Goal: Task Accomplishment & Management: Complete application form

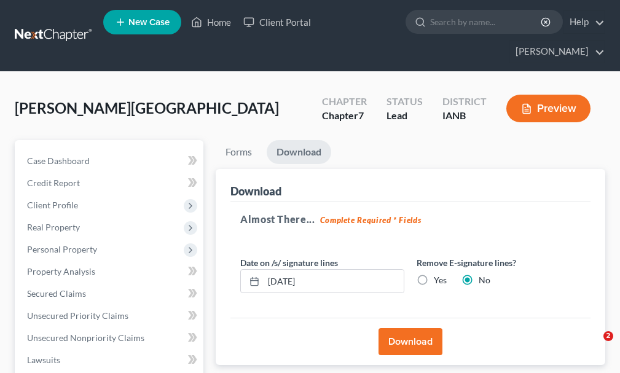
click at [218, 23] on link "Home" at bounding box center [211, 22] width 52 height 22
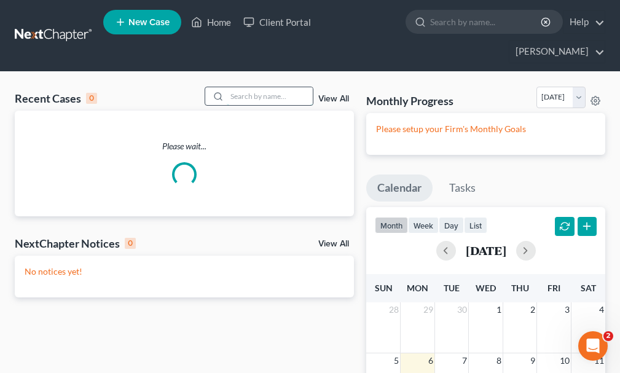
click at [269, 87] on input "search" at bounding box center [270, 96] width 86 height 18
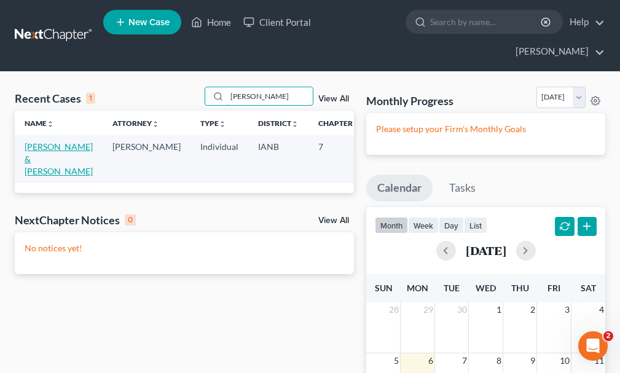
type input "[PERSON_NAME]"
click at [32, 141] on link "[PERSON_NAME] & [PERSON_NAME]" at bounding box center [59, 158] width 68 height 35
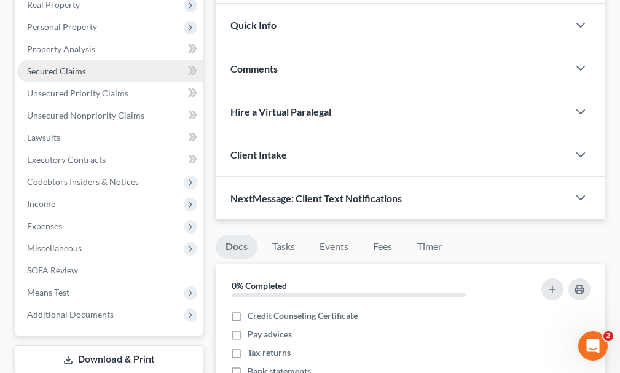
scroll to position [246, 0]
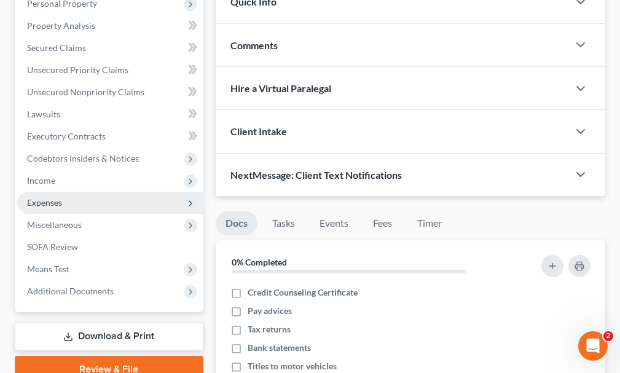
click at [36, 197] on span "Expenses" at bounding box center [44, 202] width 35 height 10
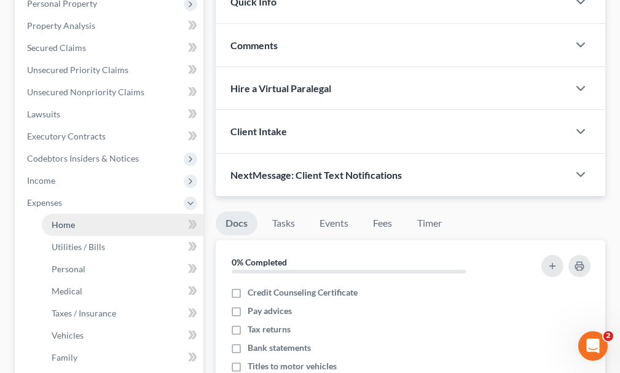
click at [59, 219] on span "Home" at bounding box center [63, 224] width 23 height 10
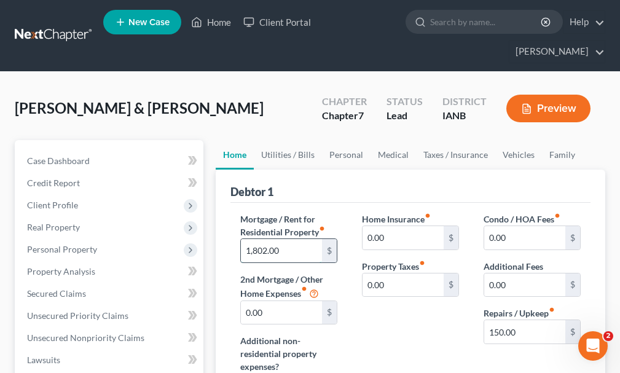
click at [317, 239] on input "1,802.00" at bounding box center [281, 250] width 81 height 23
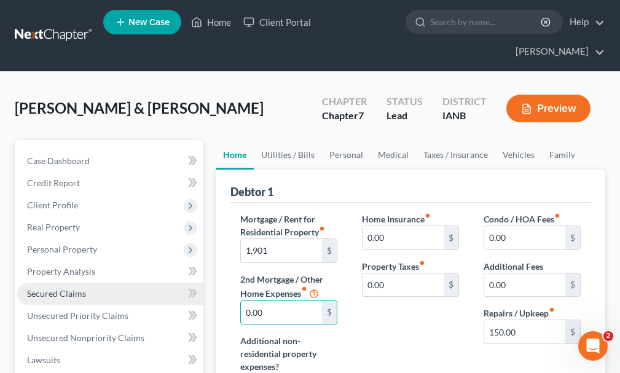
click at [66, 288] on span "Secured Claims" at bounding box center [56, 293] width 59 height 10
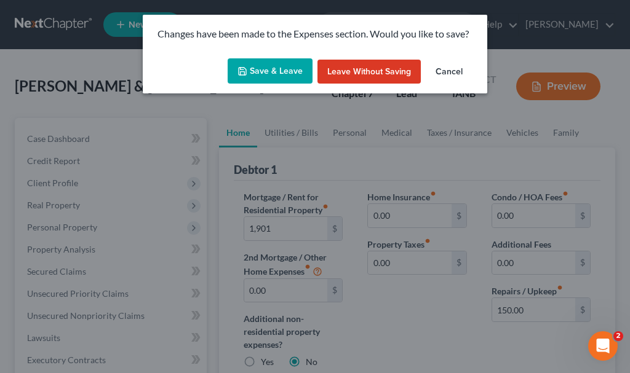
click at [247, 65] on button "Save & Leave" at bounding box center [269, 71] width 85 height 26
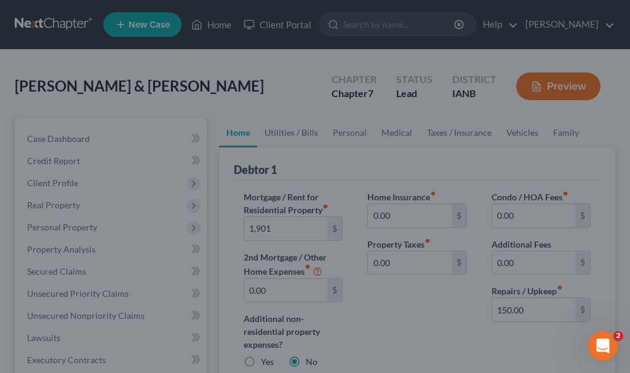
type input "1,901.00"
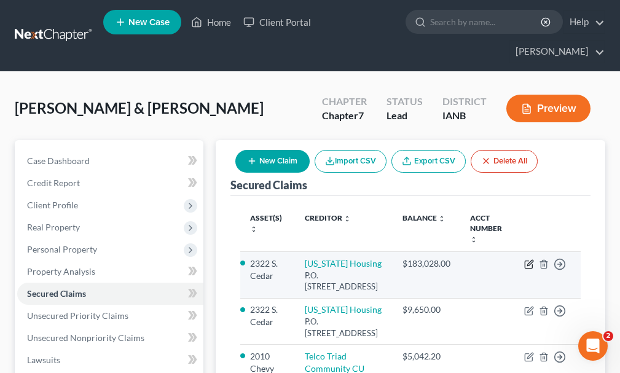
click at [529, 260] on icon "button" at bounding box center [530, 263] width 6 height 6
select select "13"
select select "3"
select select "6"
select select "2"
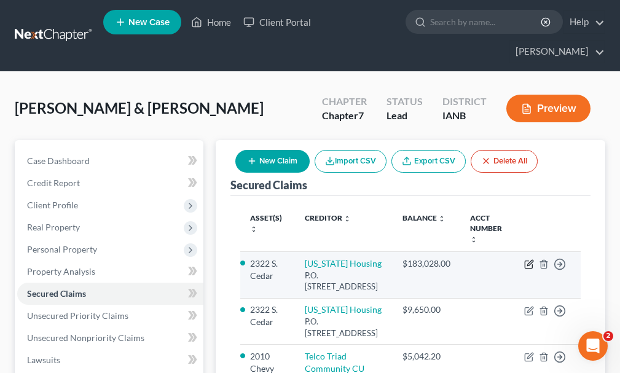
select select "2"
select select "0"
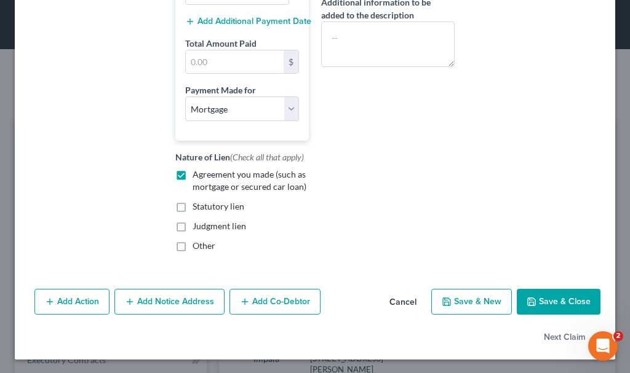
scroll to position [395, 0]
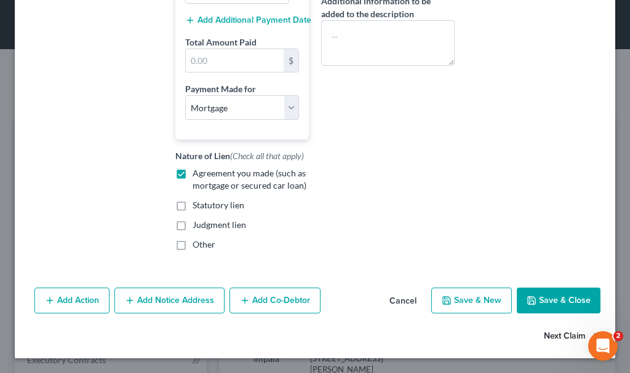
click at [543, 335] on button "Next Claim" at bounding box center [571, 336] width 57 height 26
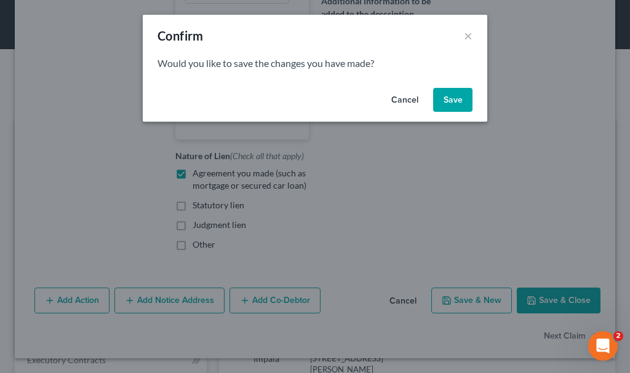
click at [441, 96] on button "Save" at bounding box center [452, 100] width 39 height 25
select select "13"
select select "3"
select select "6"
select select "2"
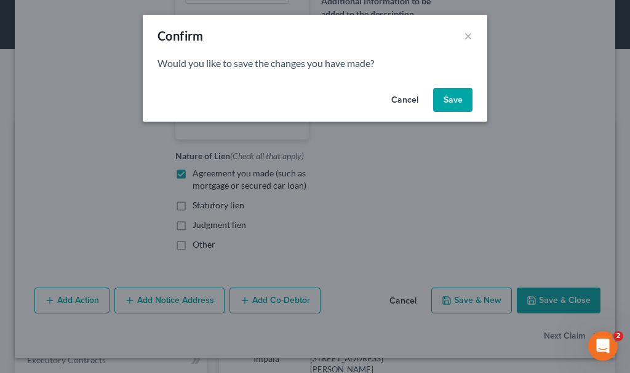
select select "2"
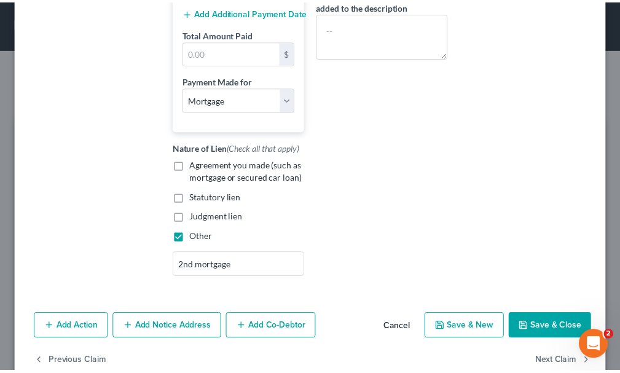
scroll to position [430, 0]
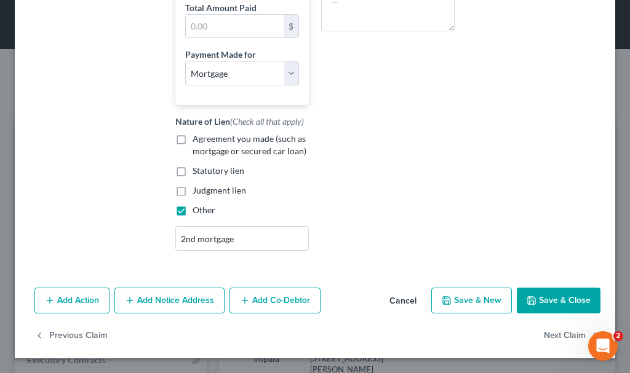
click at [533, 300] on button "Save & Close" at bounding box center [558, 301] width 84 height 26
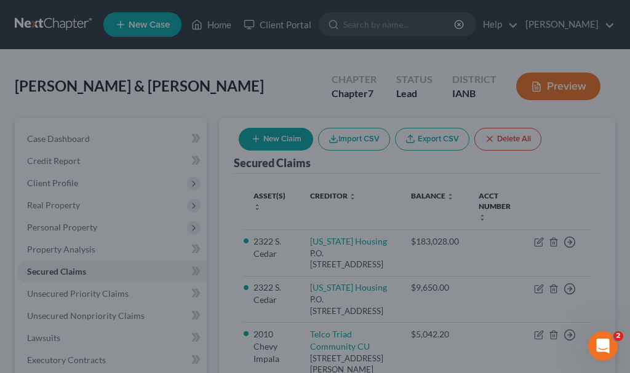
select select "6"
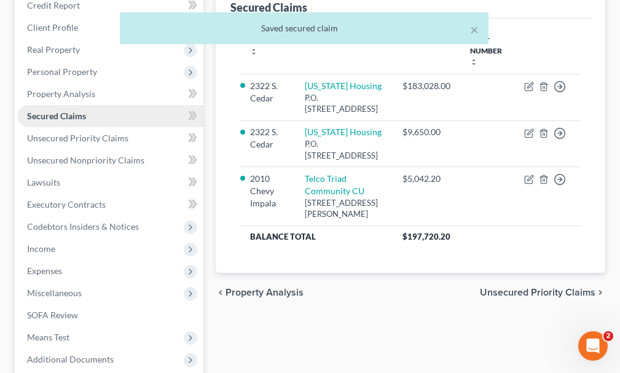
scroll to position [184, 0]
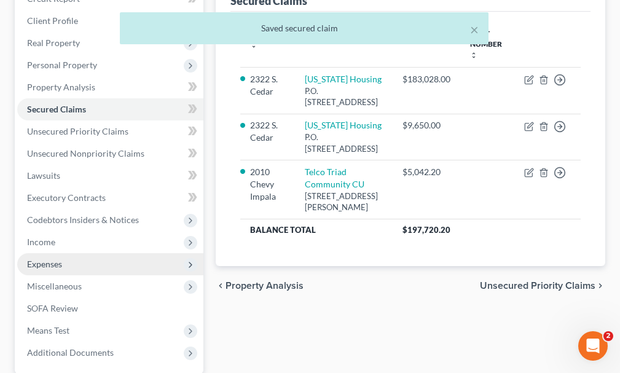
click at [39, 259] on span "Expenses" at bounding box center [44, 264] width 35 height 10
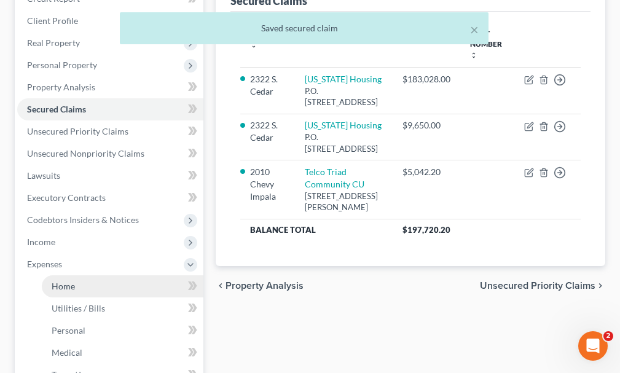
click at [65, 281] on span "Home" at bounding box center [63, 286] width 23 height 10
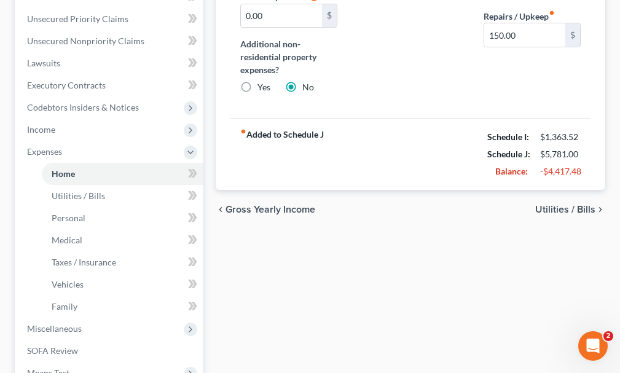
scroll to position [246, 0]
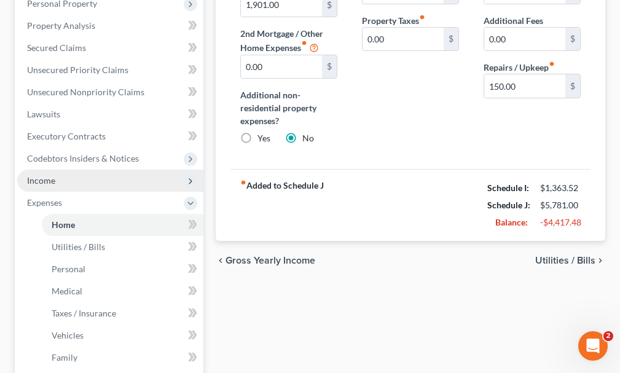
click at [41, 175] on span "Income" at bounding box center [41, 180] width 28 height 10
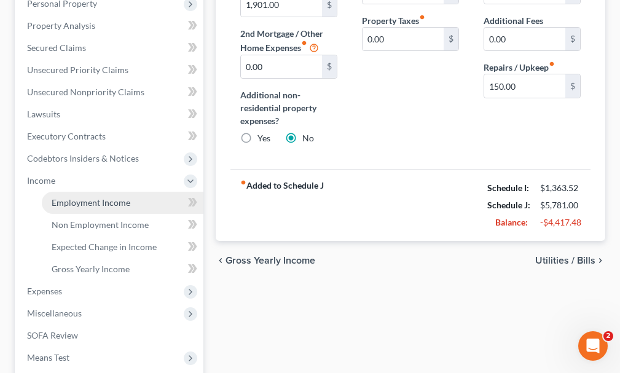
click at [95, 192] on link "Employment Income" at bounding box center [123, 203] width 162 height 22
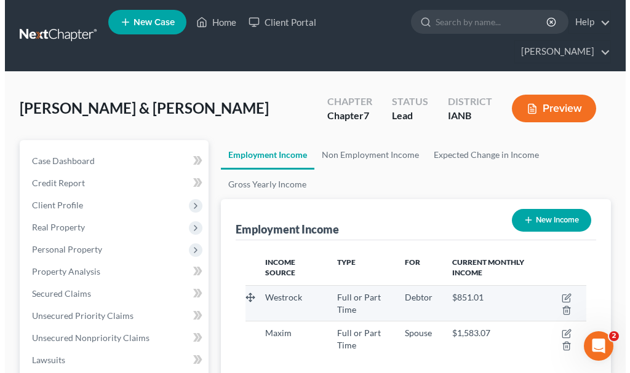
scroll to position [170, 365]
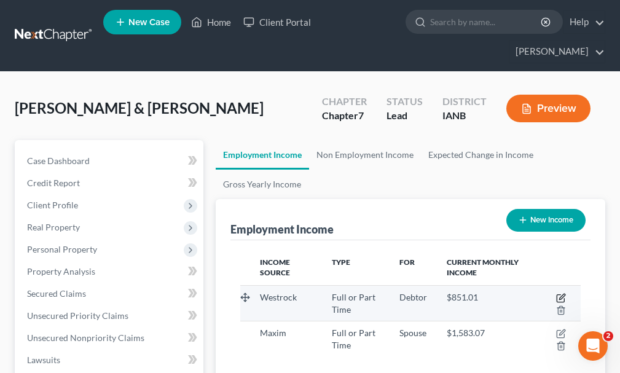
click at [559, 293] on icon "button" at bounding box center [561, 298] width 10 height 10
select select "0"
select select "16"
select select "0"
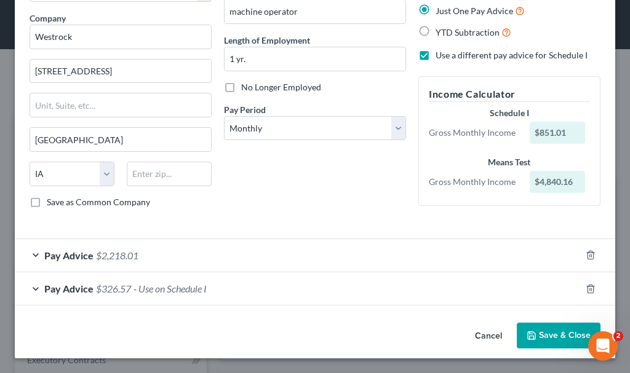
scroll to position [92, 0]
click at [109, 286] on span "$326.57" at bounding box center [113, 289] width 35 height 12
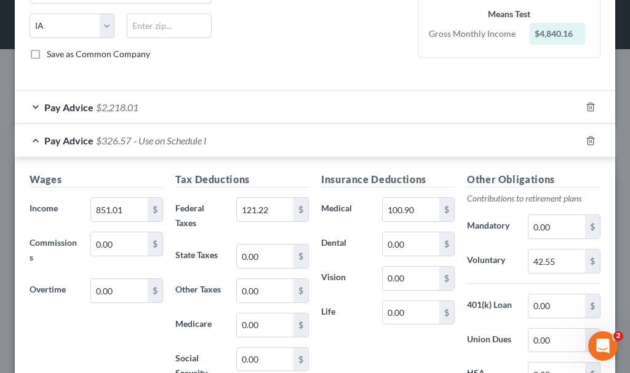
scroll to position [246, 0]
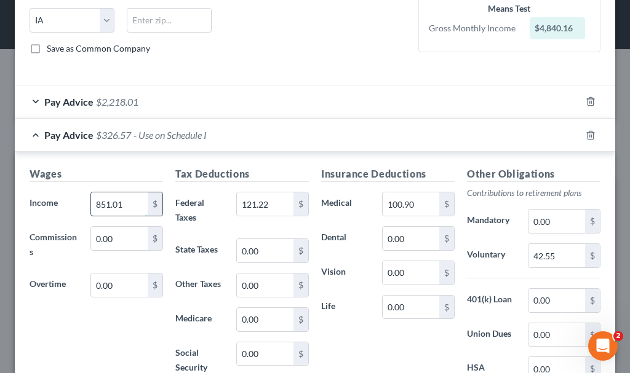
click at [129, 203] on input "851.01" at bounding box center [119, 203] width 57 height 23
type input "3,687.71"
type input "525.29"
click at [561, 255] on input "42.55" at bounding box center [556, 255] width 57 height 23
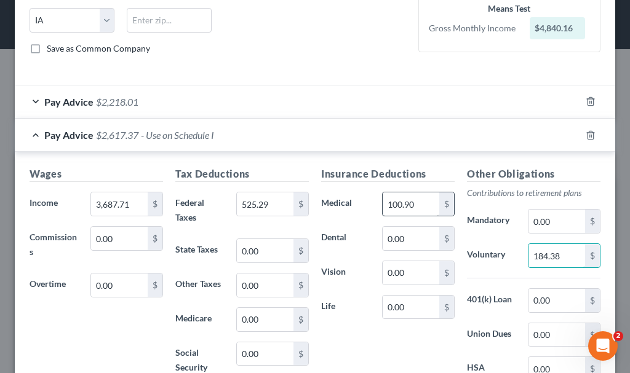
type input "184.38"
click at [421, 198] on input "100.90" at bounding box center [410, 203] width 57 height 23
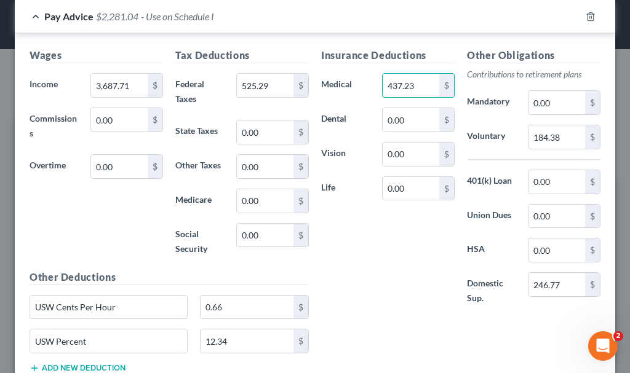
scroll to position [369, 0]
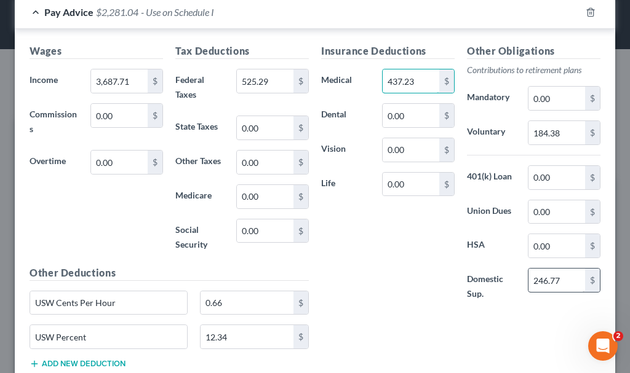
type input "437.23"
click at [566, 284] on input "246.77" at bounding box center [556, 280] width 57 height 23
type input "1"
type input "1,069.34"
click at [126, 299] on input "USW Cents Per Hour" at bounding box center [108, 302] width 157 height 23
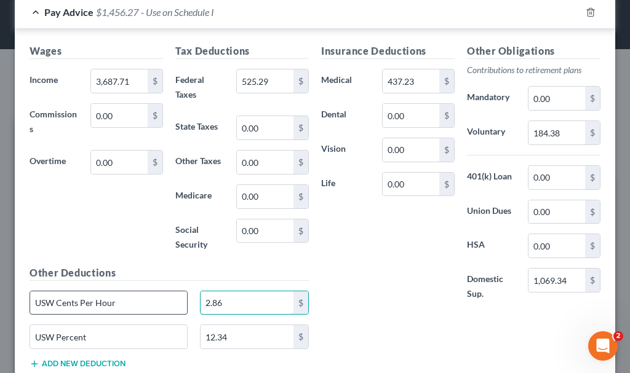
type input "2.86"
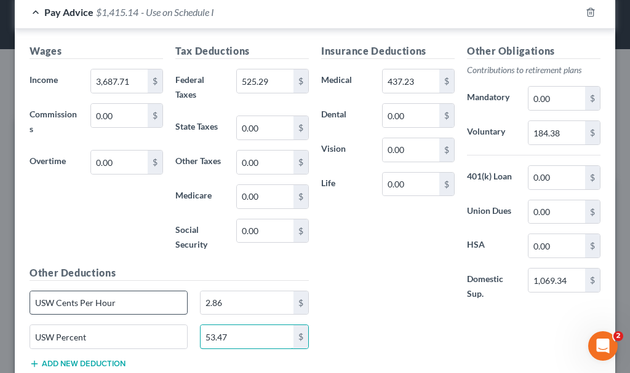
type input "53.47"
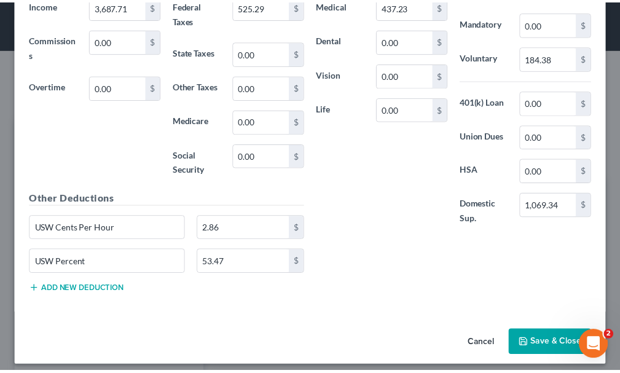
scroll to position [452, 0]
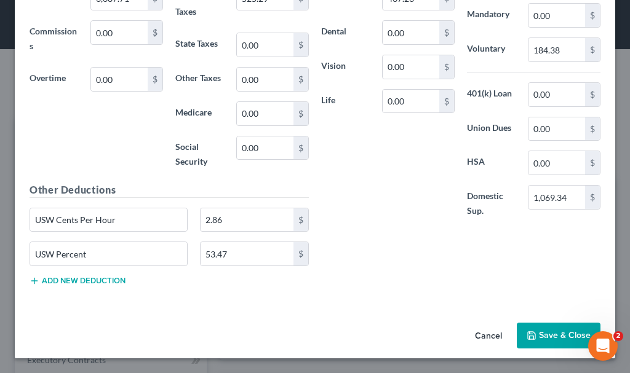
click at [556, 336] on button "Save & Close" at bounding box center [558, 336] width 84 height 26
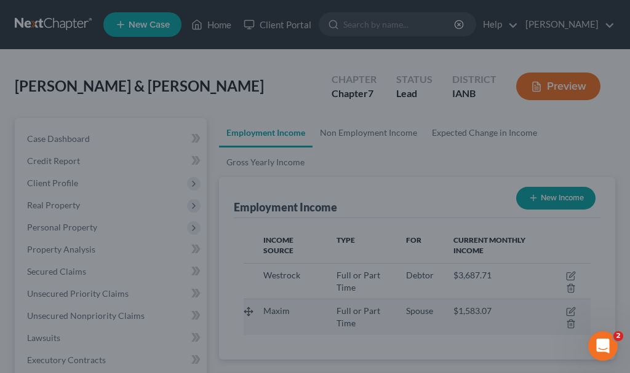
scroll to position [614613, 614418]
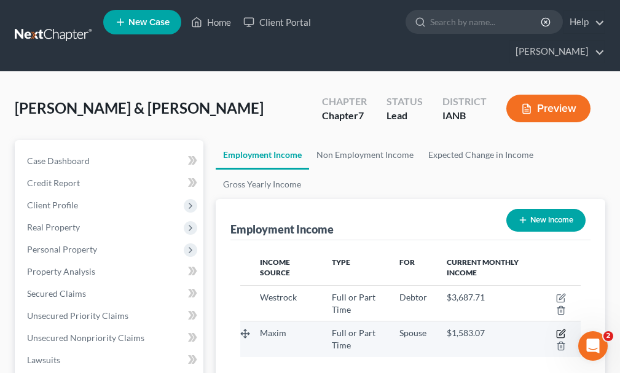
click at [563, 329] on icon "button" at bounding box center [561, 334] width 10 height 10
select select "0"
select select "30"
select select "0"
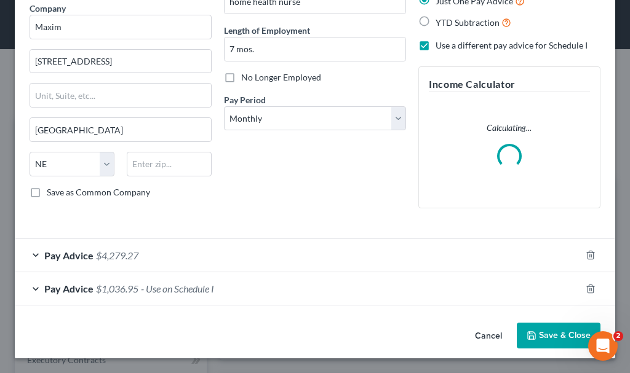
scroll to position [92, 0]
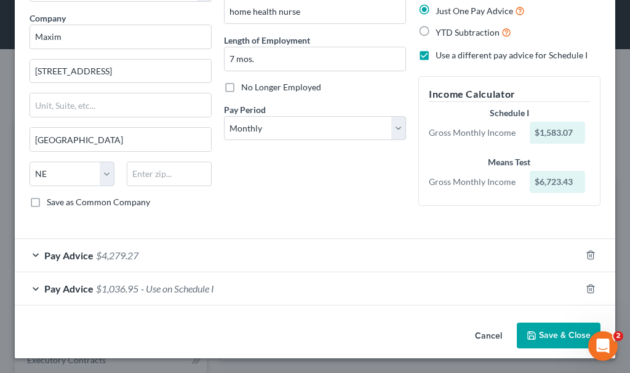
click at [124, 288] on span "$1,036.95" at bounding box center [117, 289] width 42 height 12
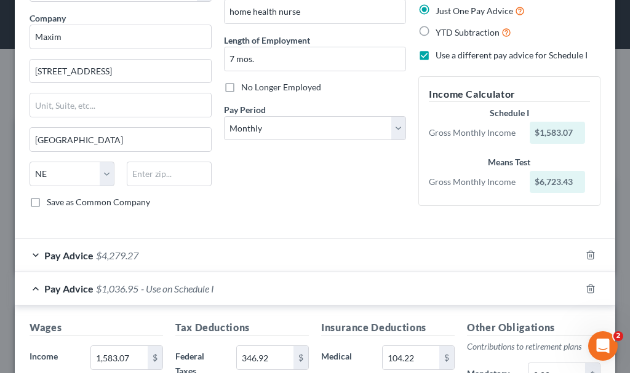
scroll to position [102, 0]
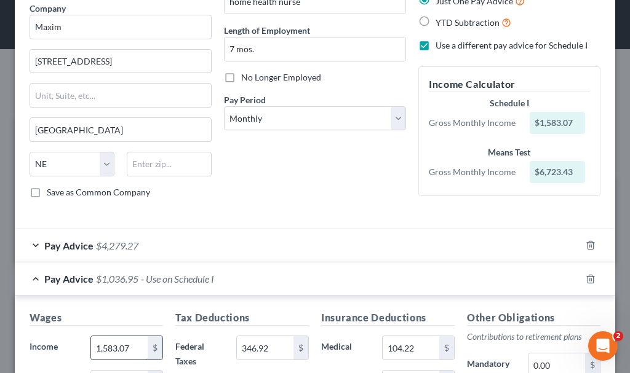
click at [131, 349] on input "1,583.07" at bounding box center [119, 347] width 57 height 23
type input "6,859.97"
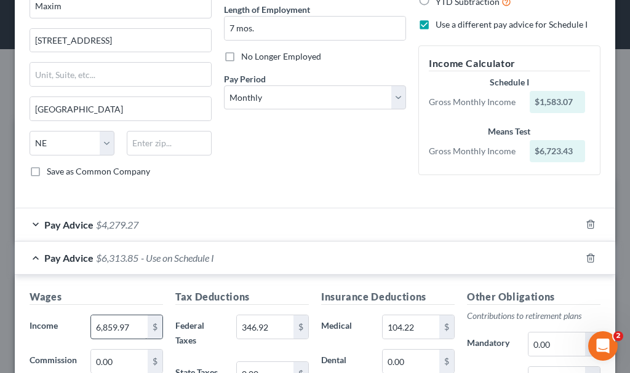
scroll to position [345, 0]
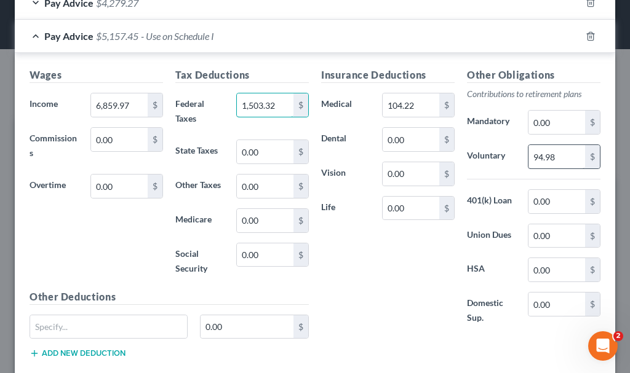
type input "1,503.32"
click at [558, 157] on input "94.98" at bounding box center [556, 156] width 57 height 23
type input "411.58"
click at [419, 98] on input "104.22" at bounding box center [410, 104] width 57 height 23
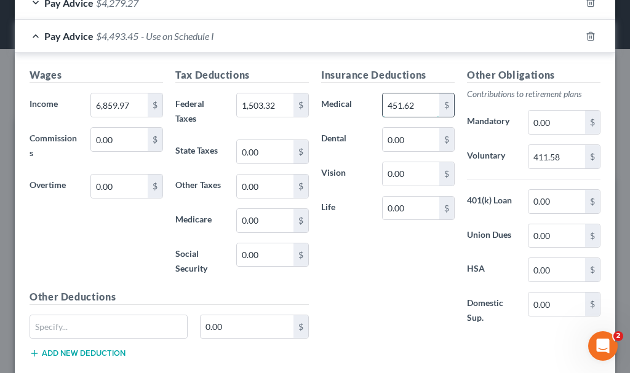
type input "451.62"
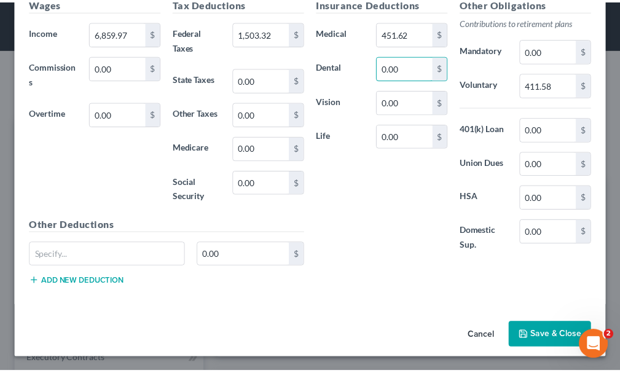
scroll to position [417, 0]
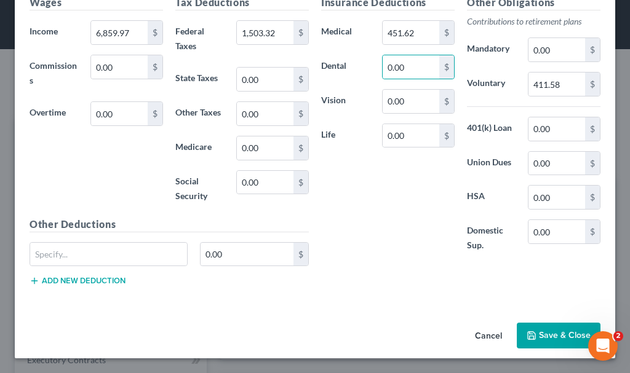
click at [534, 330] on button "Save & Close" at bounding box center [558, 336] width 84 height 26
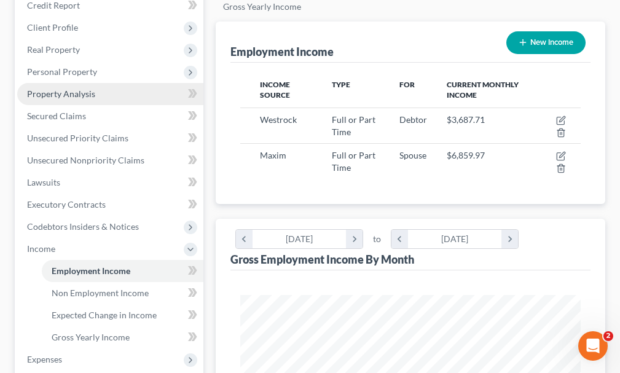
scroll to position [184, 0]
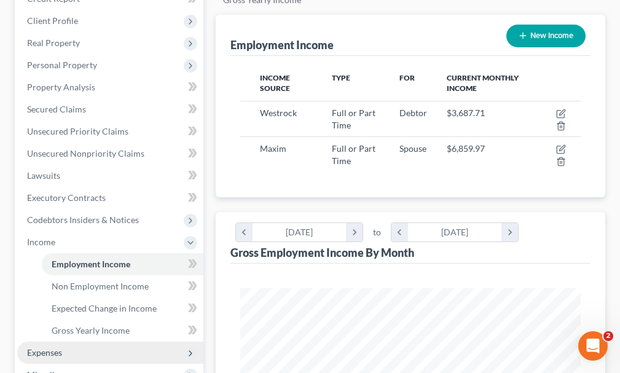
click at [47, 347] on span "Expenses" at bounding box center [44, 352] width 35 height 10
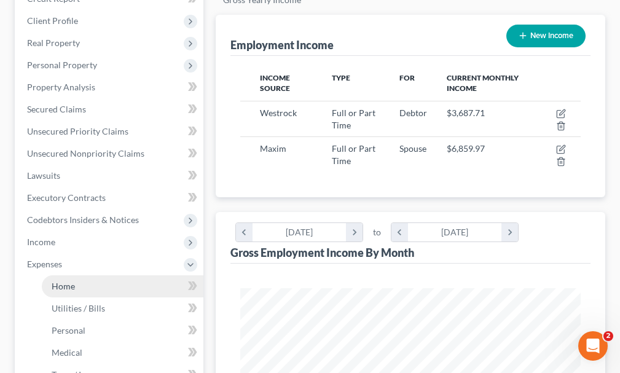
click at [59, 281] on span "Home" at bounding box center [63, 286] width 23 height 10
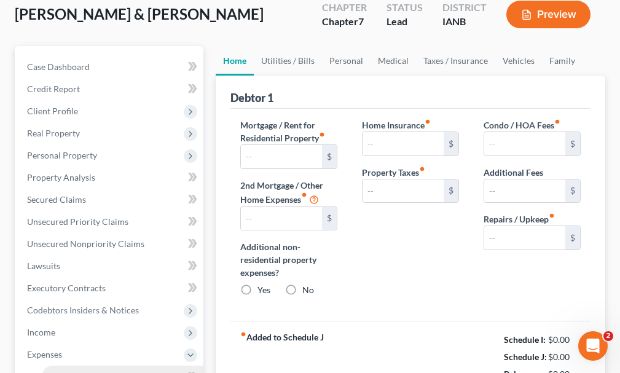
type input "1,901.00"
type input "0.00"
radio input "true"
type input "0.00"
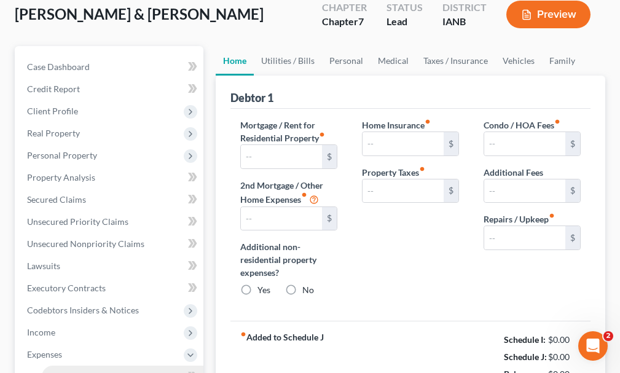
type input "0.00"
type input "150.00"
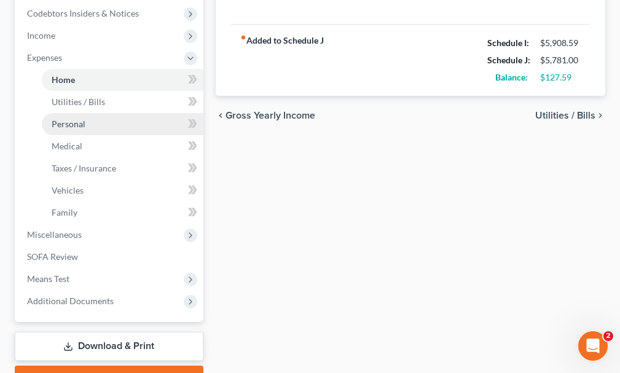
scroll to position [435, 0]
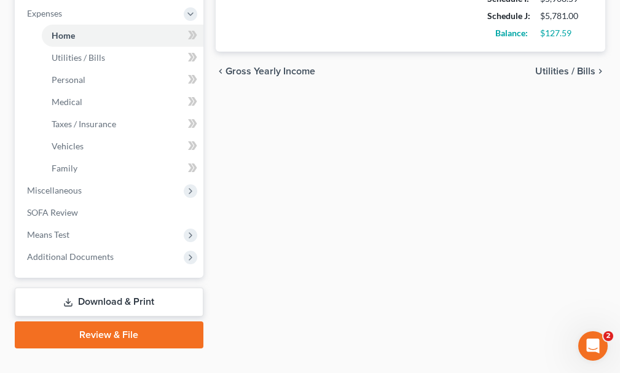
click at [94, 288] on link "Download & Print" at bounding box center [109, 302] width 189 height 29
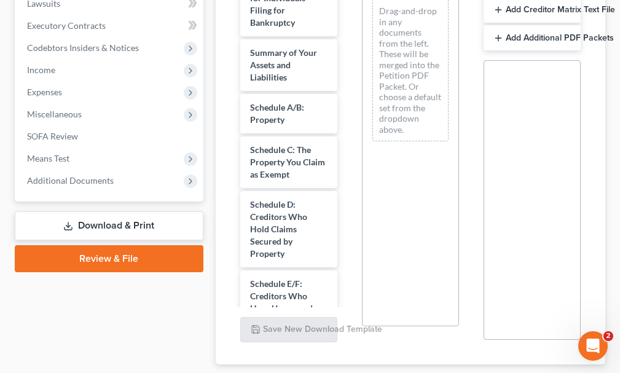
scroll to position [369, 0]
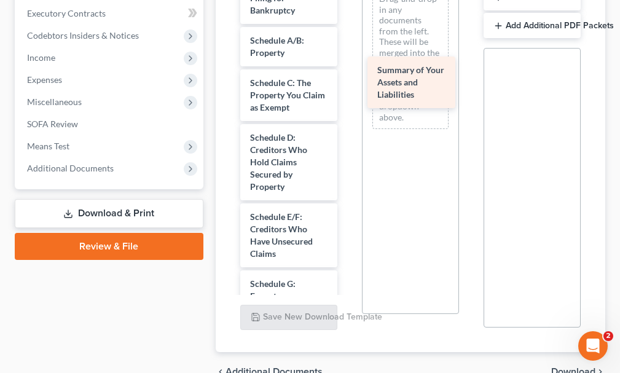
drag, startPoint x: 270, startPoint y: 27, endPoint x: 397, endPoint y: 79, distance: 137.3
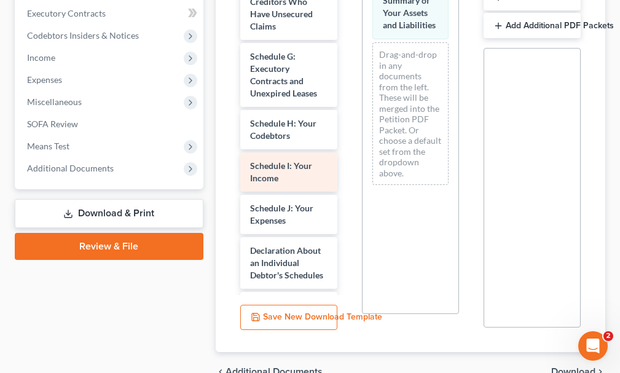
scroll to position [246, 0]
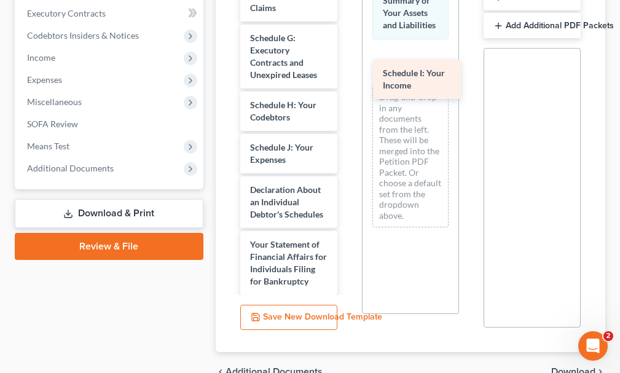
drag, startPoint x: 265, startPoint y: 130, endPoint x: 399, endPoint y: 69, distance: 146.9
click at [347, 70] on div "Schedule I: Your Income Voluntary Petition for Individuals Filing for Bankruptc…" at bounding box center [289, 202] width 117 height 976
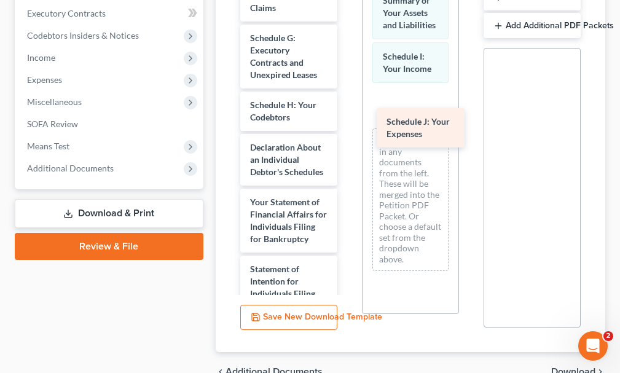
drag, startPoint x: 275, startPoint y: 131, endPoint x: 412, endPoint y: 127, distance: 136.5
click at [347, 127] on div "Schedule J: Your Expenses Voluntary Petition for Individuals Filing for Bankrup…" at bounding box center [289, 181] width 117 height 934
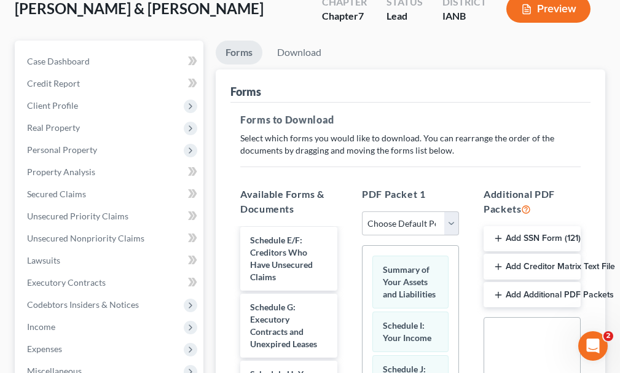
scroll to position [123, 0]
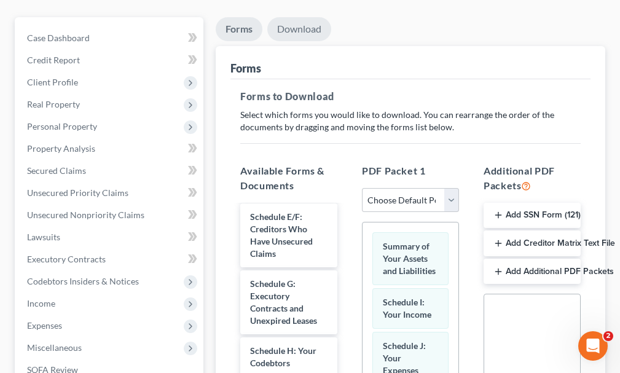
click at [302, 17] on link "Download" at bounding box center [299, 29] width 64 height 24
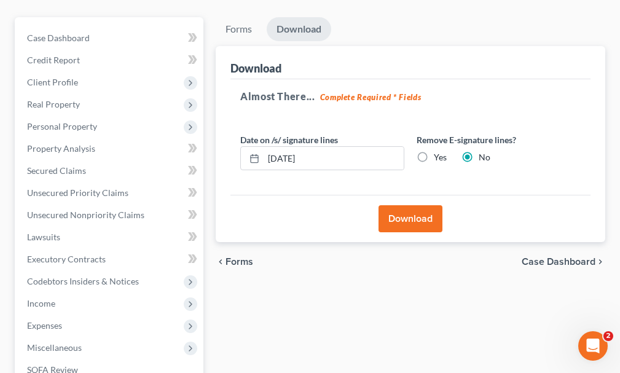
click at [399, 205] on button "Download" at bounding box center [411, 218] width 64 height 27
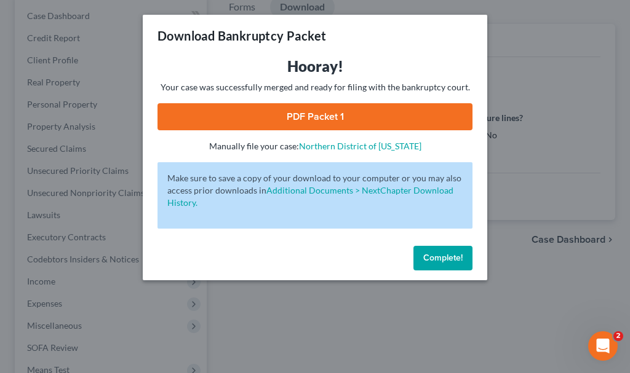
click at [226, 116] on link "PDF Packet 1" at bounding box center [314, 116] width 315 height 27
click at [443, 263] on span "Complete!" at bounding box center [442, 258] width 39 height 10
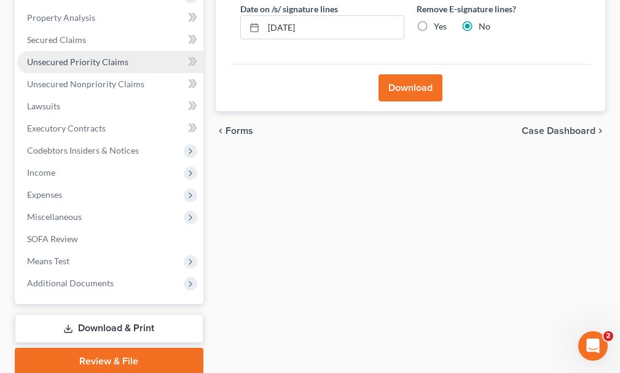
scroll to position [280, 0]
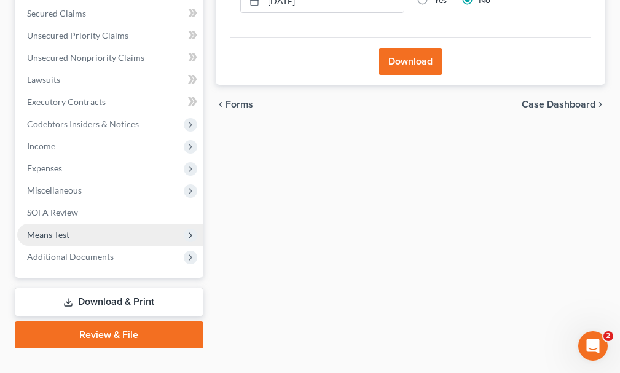
click at [45, 229] on span "Means Test" at bounding box center [48, 234] width 42 height 10
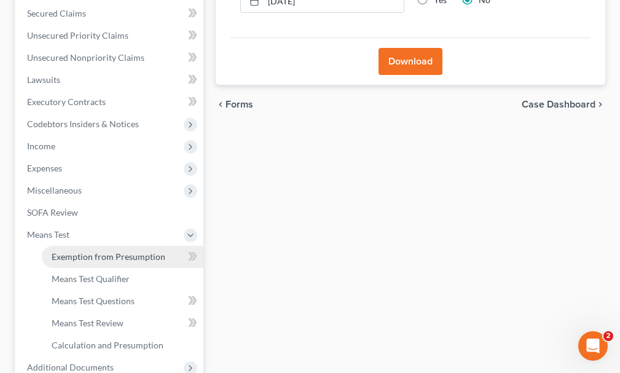
click at [78, 251] on span "Exemption from Presumption" at bounding box center [109, 256] width 114 height 10
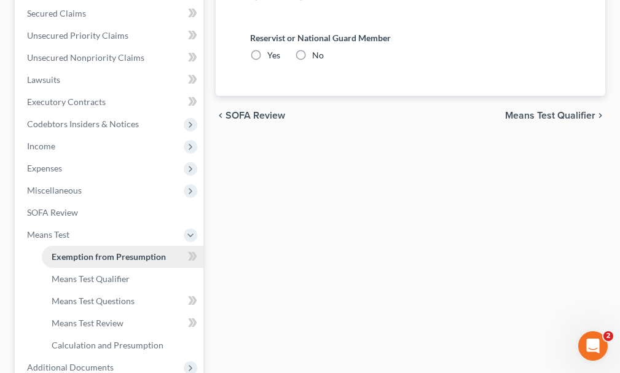
radio input "true"
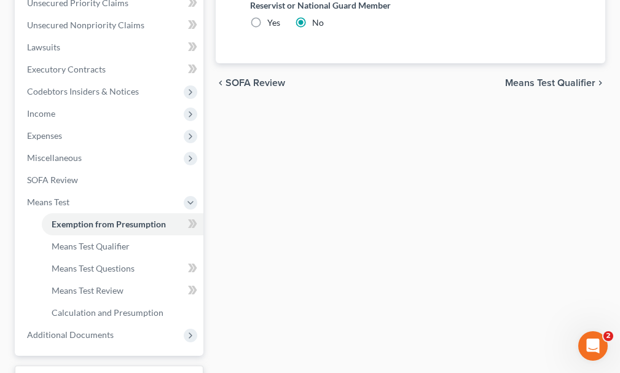
scroll to position [369, 0]
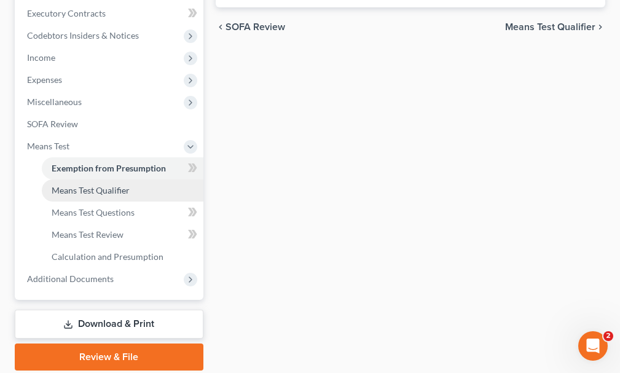
click at [74, 185] on span "Means Test Qualifier" at bounding box center [91, 190] width 78 height 10
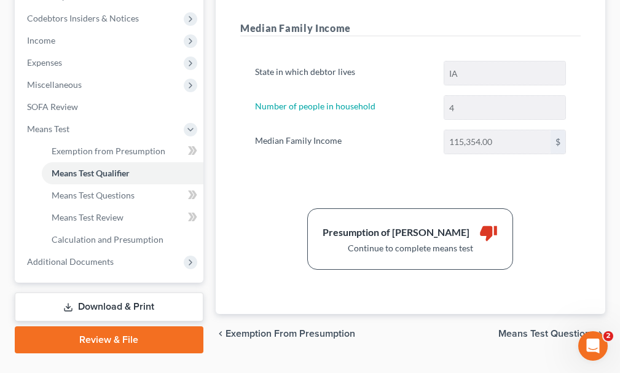
scroll to position [391, 0]
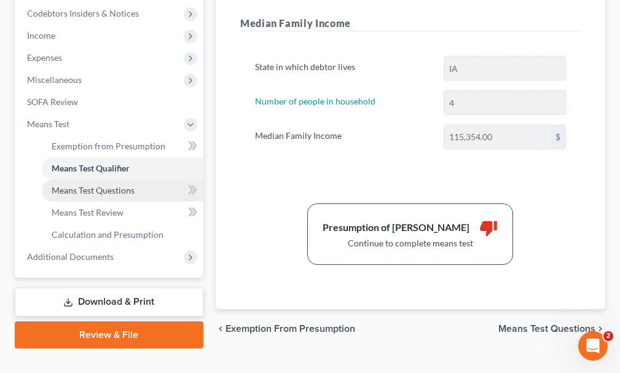
click at [77, 185] on span "Means Test Questions" at bounding box center [93, 190] width 83 height 10
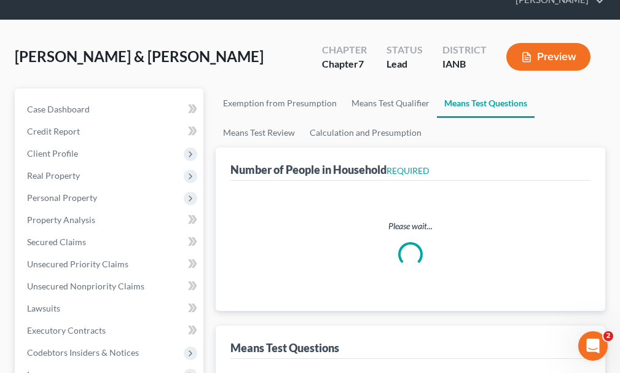
select select "0"
select select "60"
select select "1"
select select "60"
select select "0"
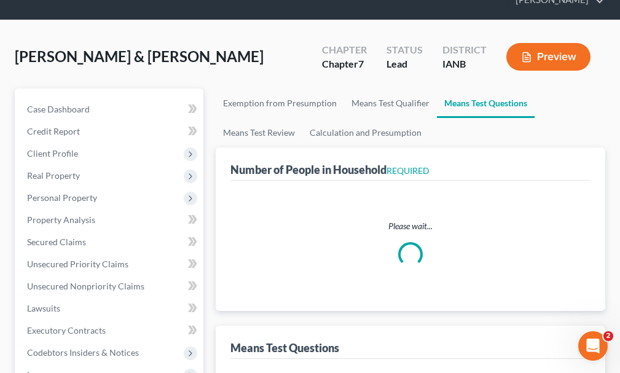
select select "60"
select select "4"
select select "0"
select select "3"
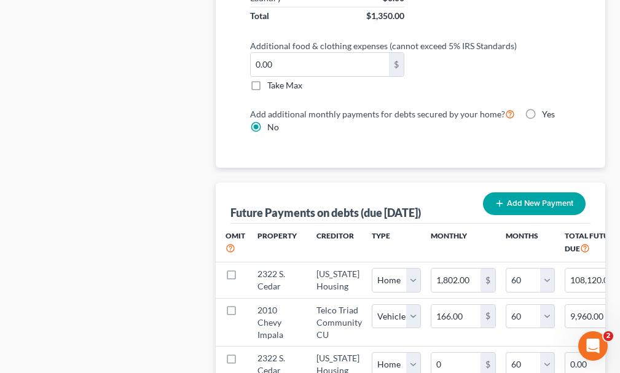
scroll to position [1414, 0]
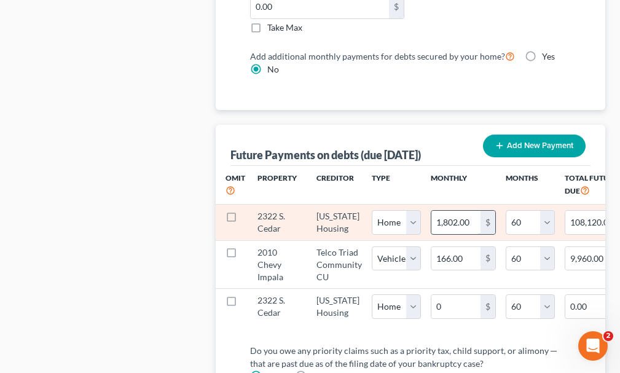
click at [470, 211] on input "1,802.00" at bounding box center [456, 222] width 49 height 23
type input "1"
type input "60.00"
type input "19"
type input "1,140.00"
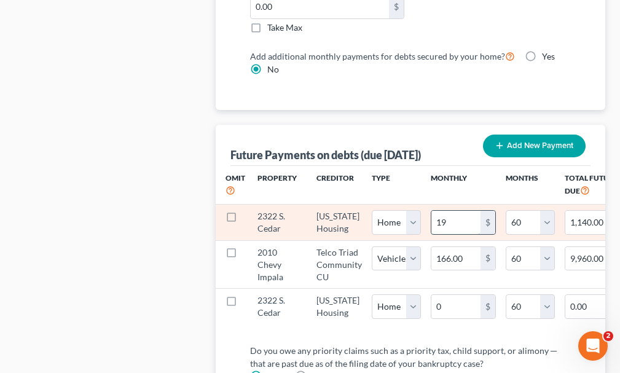
type input "190"
type input "11,400.00"
type input "1901"
type input "114,060.00"
type input "1,901"
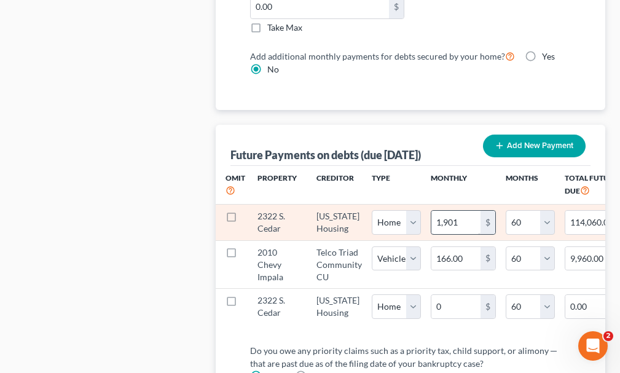
select select "0"
select select "60"
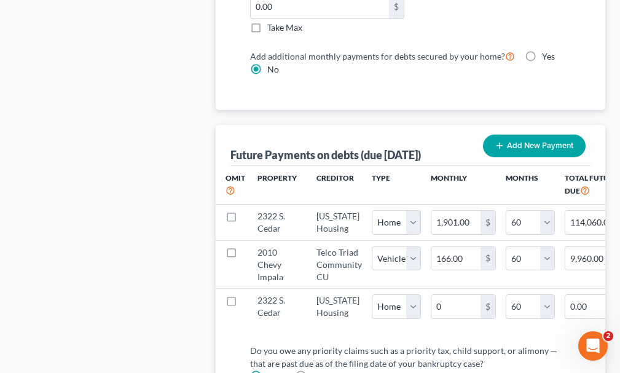
select select "0"
select select "60"
select select "0"
select select "60"
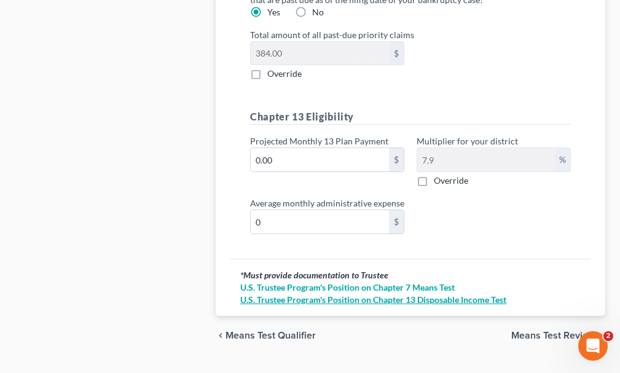
scroll to position [1781, 0]
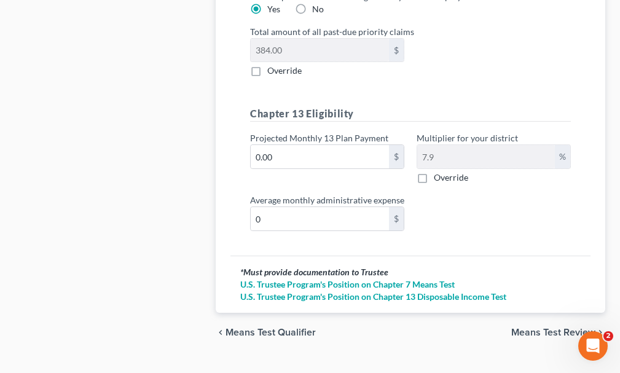
click at [532, 328] on span "Means Test Review" at bounding box center [553, 333] width 84 height 10
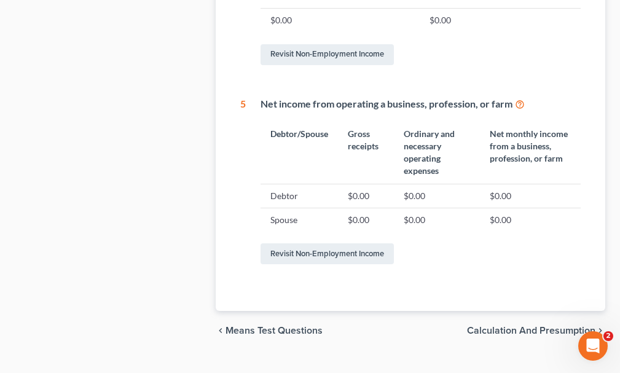
scroll to position [752, 0]
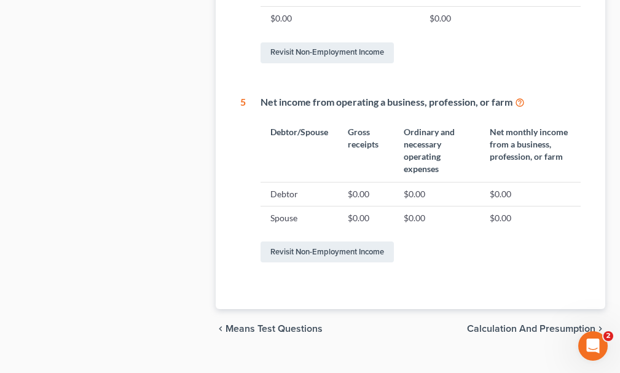
click at [514, 324] on span "Calculation and Presumption" at bounding box center [531, 329] width 128 height 10
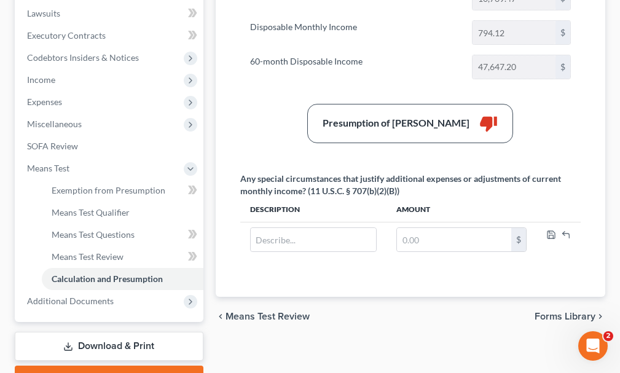
scroll to position [369, 0]
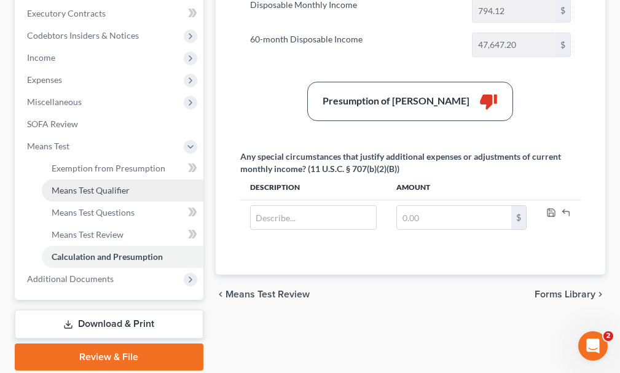
click at [74, 185] on span "Means Test Qualifier" at bounding box center [91, 190] width 78 height 10
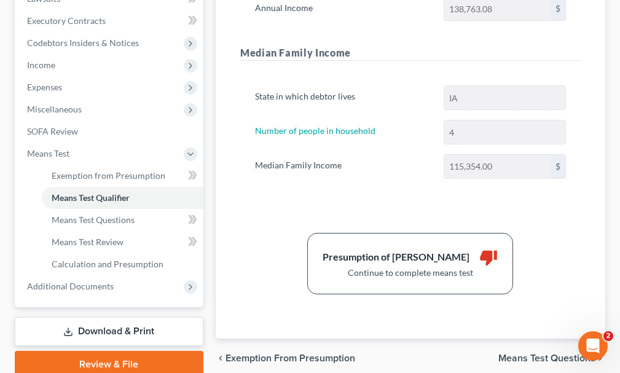
scroll to position [391, 0]
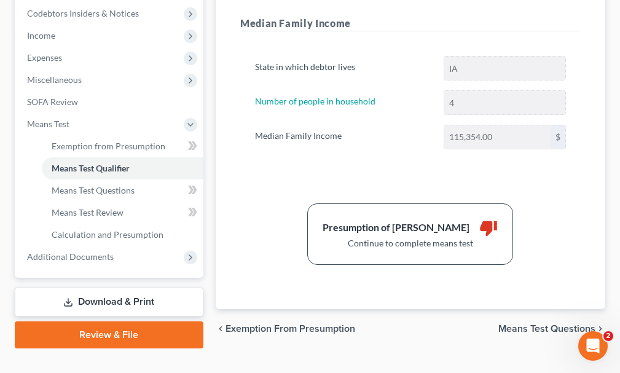
click at [534, 324] on span "Means Test Questions" at bounding box center [547, 329] width 97 height 10
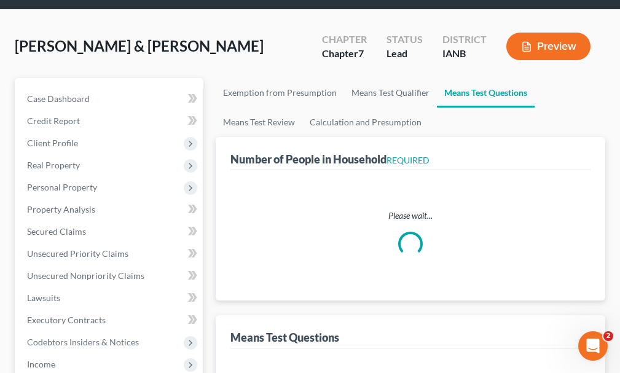
select select "0"
select select "60"
select select "1"
select select "60"
select select "0"
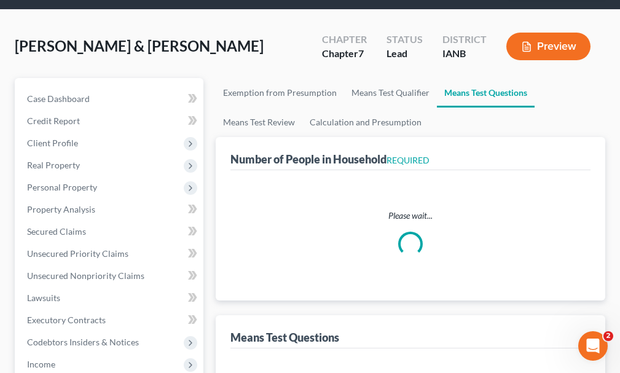
select select "60"
select select "4"
select select "0"
select select "3"
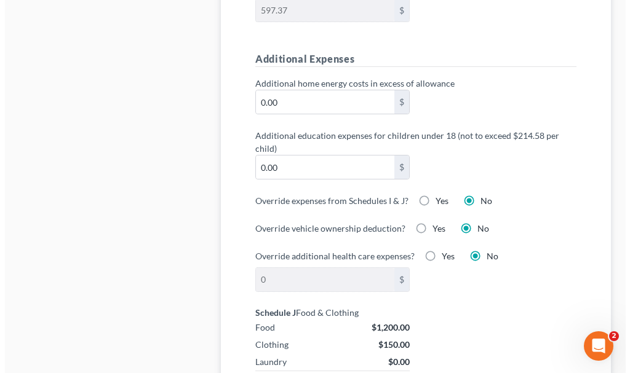
scroll to position [1000, 0]
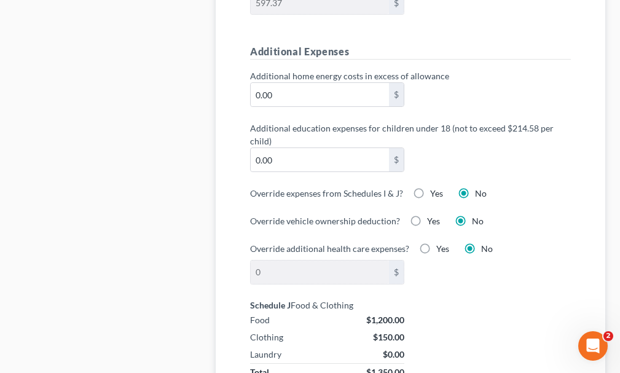
click at [430, 188] on label "Yes" at bounding box center [436, 194] width 13 height 12
click at [435, 188] on input "Yes" at bounding box center [439, 192] width 8 height 8
radio input "true"
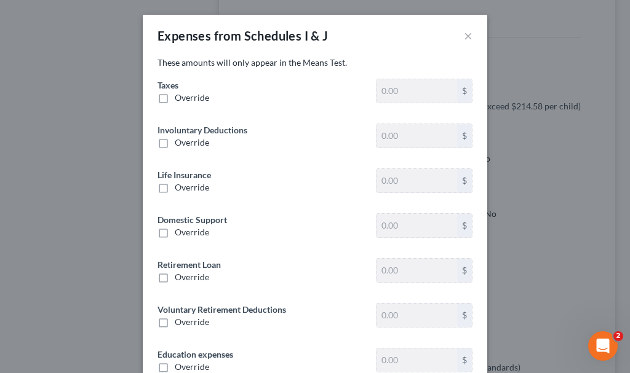
type input "2,671.08"
type input "0"
type input "1,079.62"
type input "0"
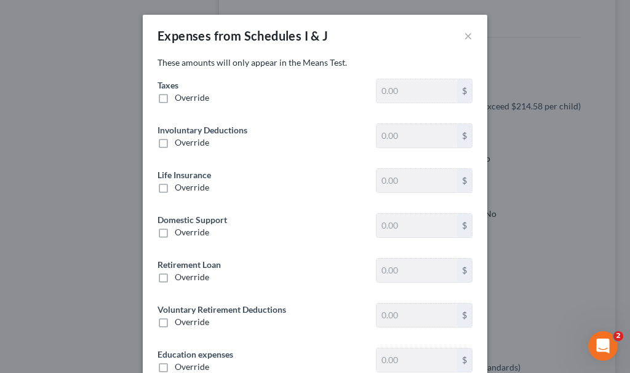
type input "644.67"
type input "0"
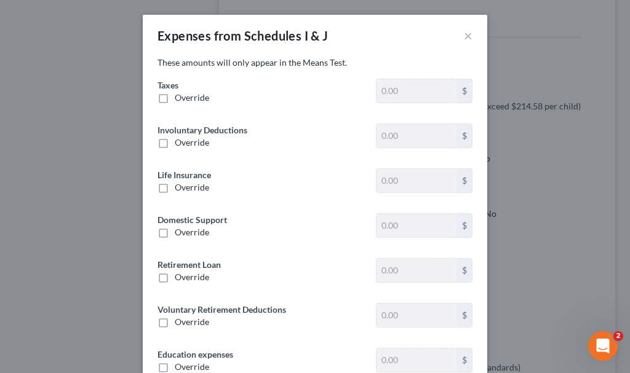
type input "0"
click at [175, 143] on label "Override" at bounding box center [192, 142] width 34 height 12
click at [180, 143] on input "Override" at bounding box center [184, 140] width 8 height 8
checkbox input "true"
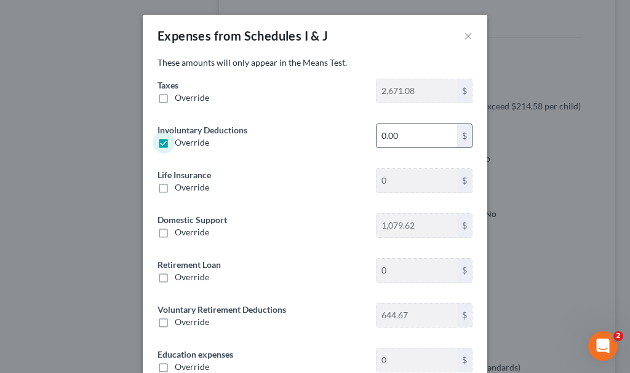
click at [408, 138] on input "0.00" at bounding box center [416, 135] width 81 height 23
type input "51.92"
drag, startPoint x: 157, startPoint y: 188, endPoint x: 324, endPoint y: 193, distance: 166.7
click at [175, 188] on label "Override" at bounding box center [192, 187] width 34 height 12
click at [180, 188] on input "Override" at bounding box center [184, 185] width 8 height 8
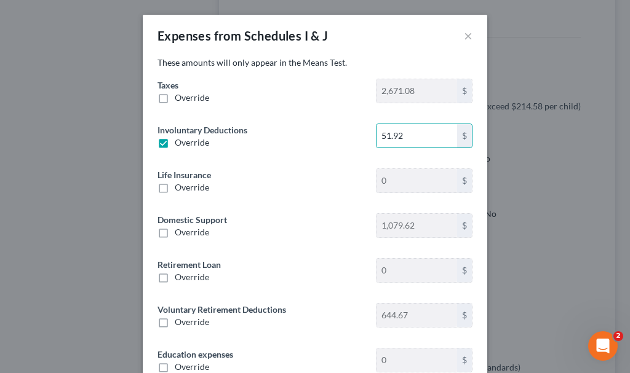
checkbox input "true"
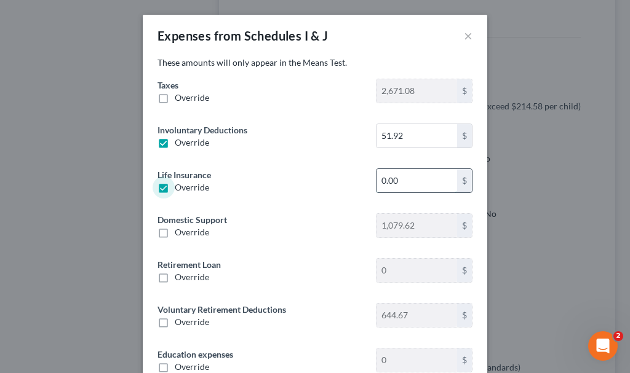
click at [409, 180] on input "0.00" at bounding box center [416, 180] width 81 height 23
type input "15.76"
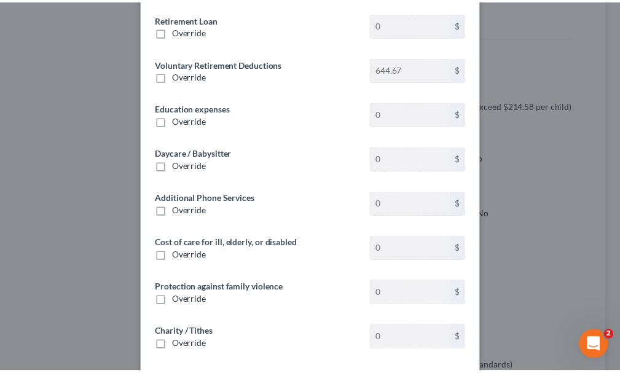
scroll to position [301, 0]
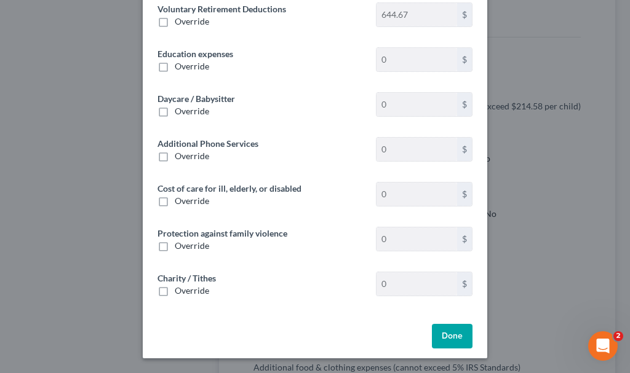
click at [443, 334] on button "Done" at bounding box center [452, 336] width 41 height 25
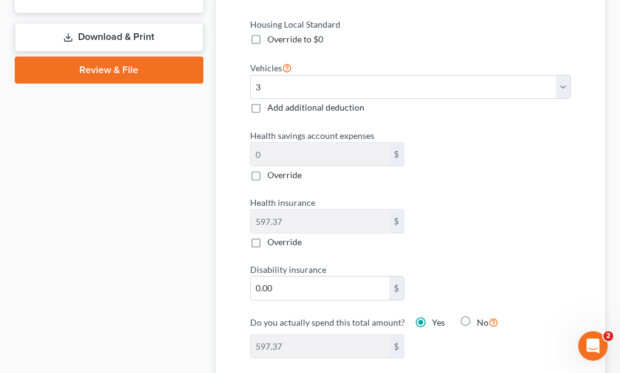
scroll to position [631, 0]
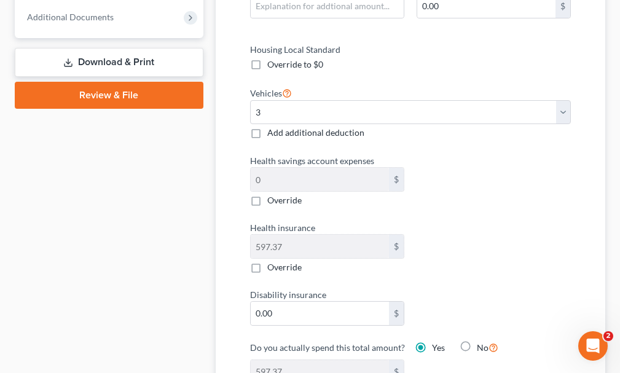
click at [267, 261] on label "Override" at bounding box center [284, 267] width 34 height 12
click at [272, 261] on input "Override" at bounding box center [276, 265] width 8 height 8
checkbox input "true"
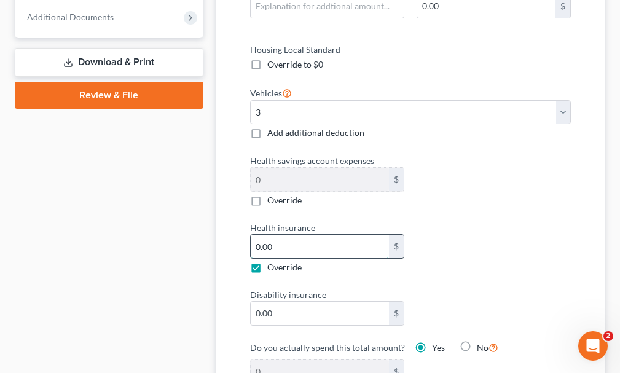
click at [285, 235] on input "0.00" at bounding box center [320, 246] width 138 height 23
type input "7.00"
type input "7"
type input "77.00"
type input "77"
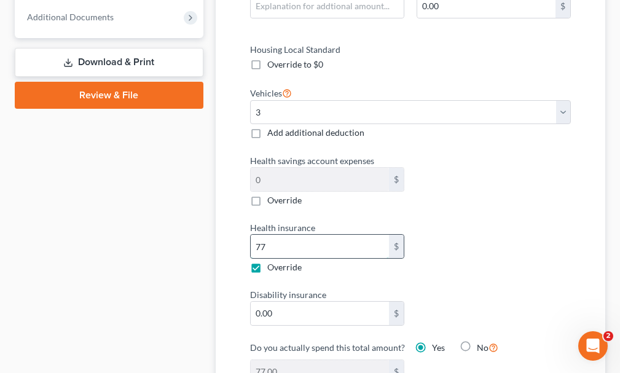
type input "776.00"
type input "776."
type input "776.40"
type input "776.4"
click at [267, 194] on label "Override" at bounding box center [284, 200] width 34 height 12
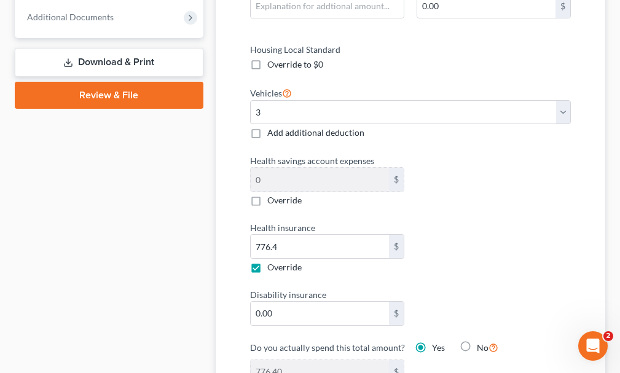
click at [272, 194] on input "Override" at bounding box center [276, 198] width 8 height 8
checkbox input "true"
click at [283, 168] on input "0.00" at bounding box center [320, 179] width 138 height 23
type input "777.40"
type input "1"
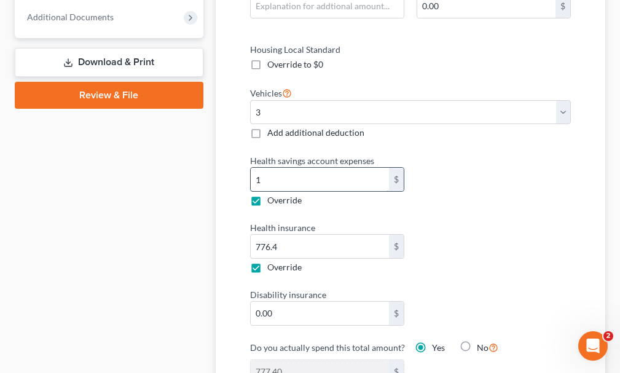
type input "786.40"
type input "10"
type input "880.40"
type input "104."
type input "880.90"
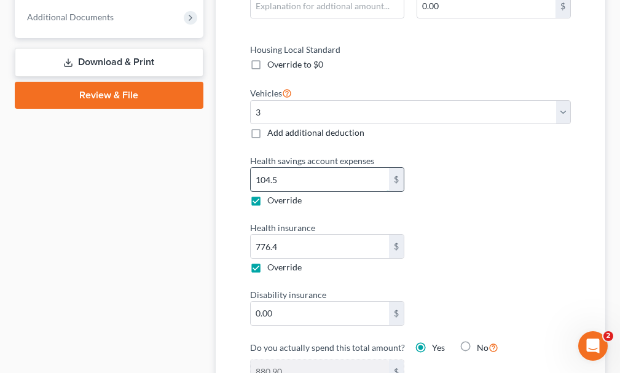
type input "104.5"
click at [286, 302] on input "0.00" at bounding box center [320, 313] width 138 height 23
type input "2"
type input "882.90"
type input "27"
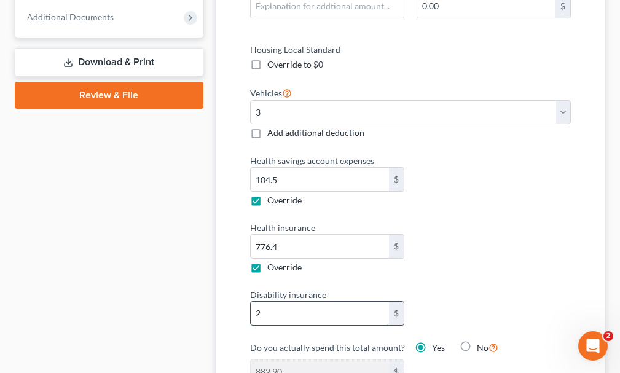
type input "907.90"
type input "27.2"
type input "908.10"
type input "27.28"
type input "908.18"
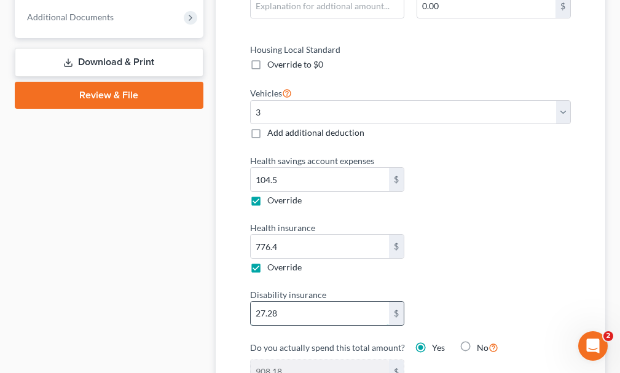
type input "27.28"
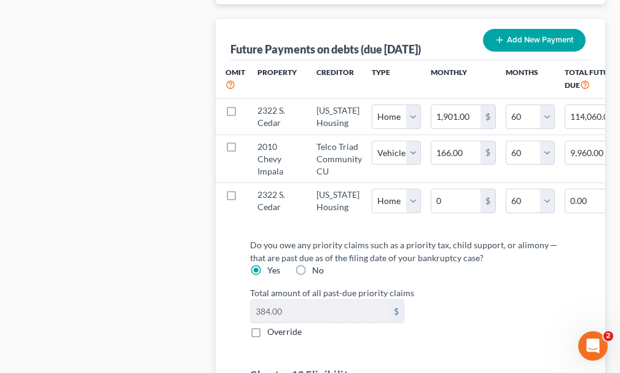
scroll to position [1553, 0]
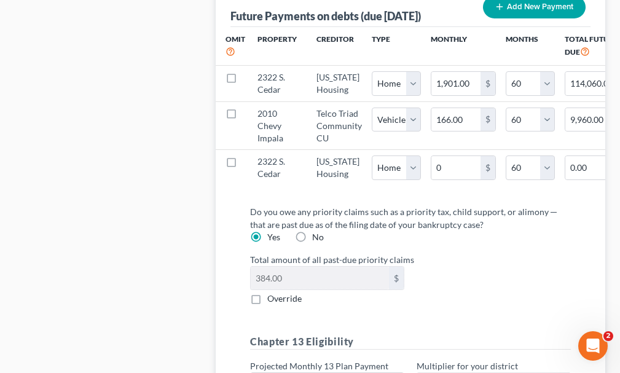
click at [267, 293] on label "Override" at bounding box center [284, 299] width 34 height 12
click at [272, 293] on input "Override" at bounding box center [276, 297] width 8 height 8
checkbox input "true"
click at [294, 267] on input "0.00" at bounding box center [320, 278] width 138 height 23
type input "6,400"
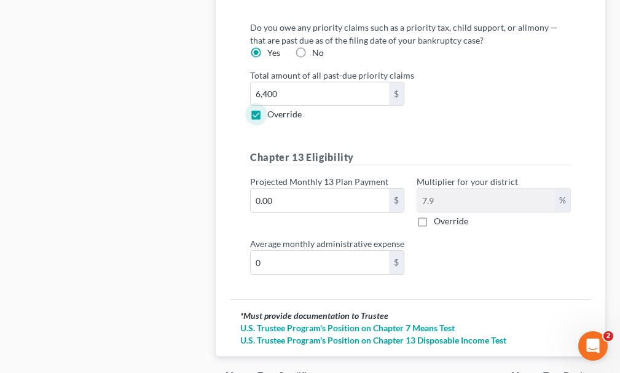
scroll to position [1781, 0]
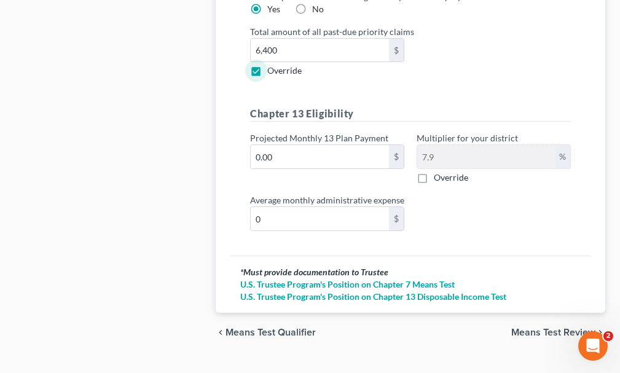
click at [529, 328] on span "Means Test Review" at bounding box center [553, 333] width 84 height 10
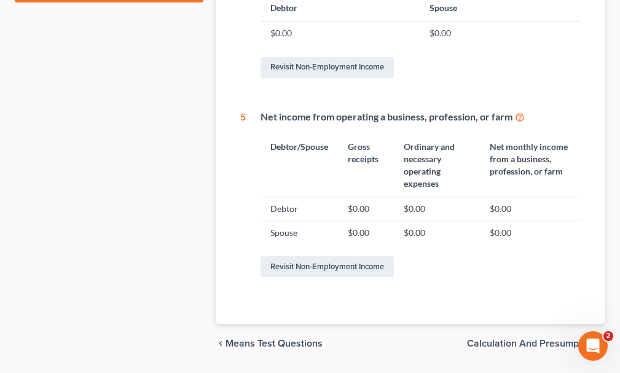
scroll to position [738, 0]
click at [504, 338] on span "Calculation and Presumption" at bounding box center [531, 343] width 128 height 10
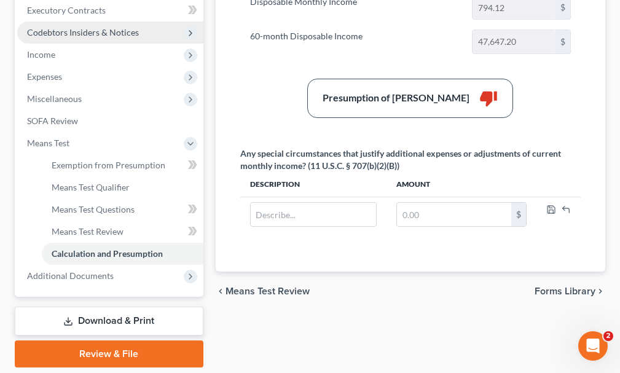
scroll to position [391, 0]
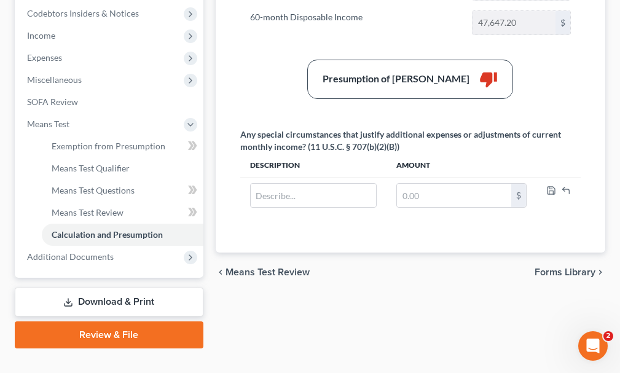
click at [108, 288] on link "Download & Print" at bounding box center [109, 302] width 189 height 29
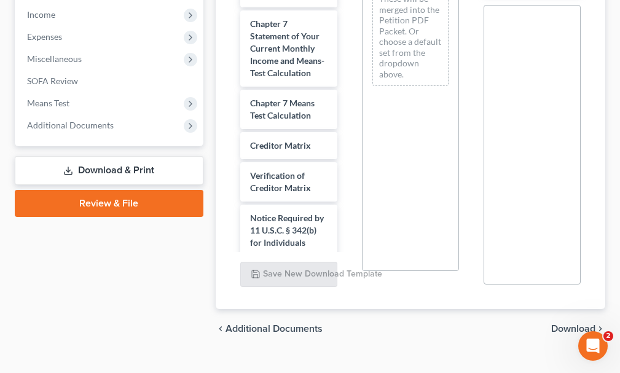
scroll to position [694, 0]
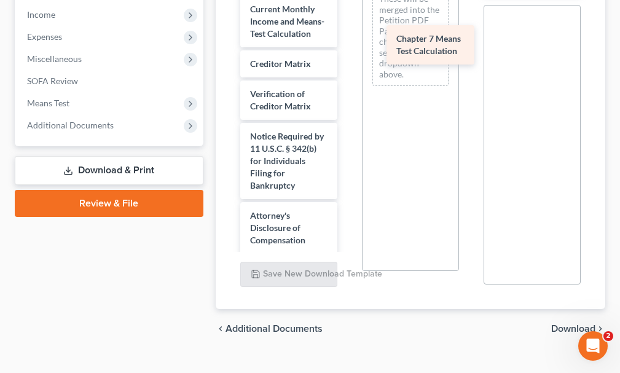
drag, startPoint x: 274, startPoint y: 97, endPoint x: 420, endPoint y: 45, distance: 155.4
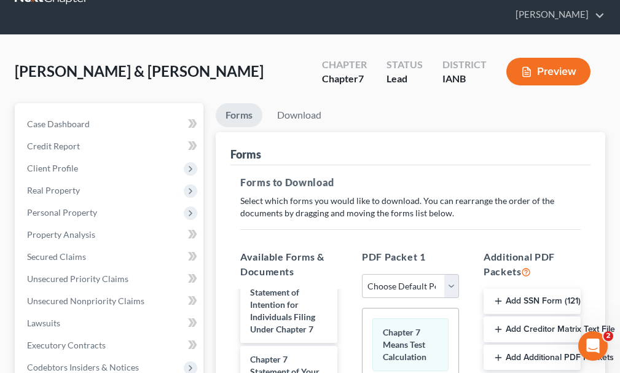
scroll to position [0, 0]
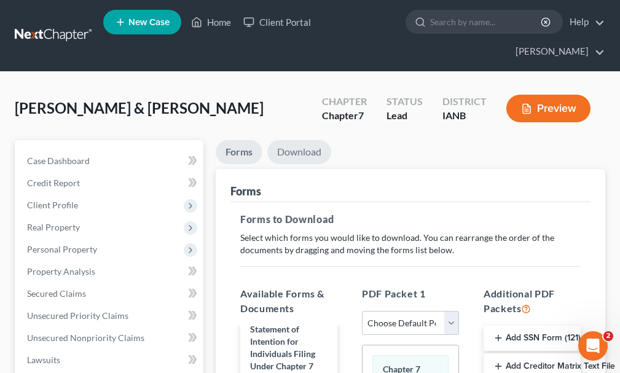
click at [299, 140] on link "Download" at bounding box center [299, 152] width 64 height 24
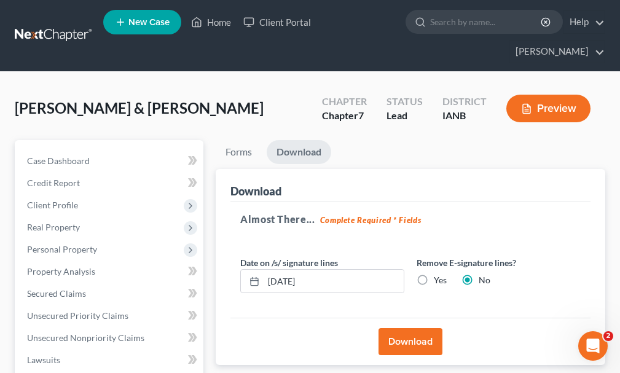
click at [389, 328] on button "Download" at bounding box center [411, 341] width 64 height 27
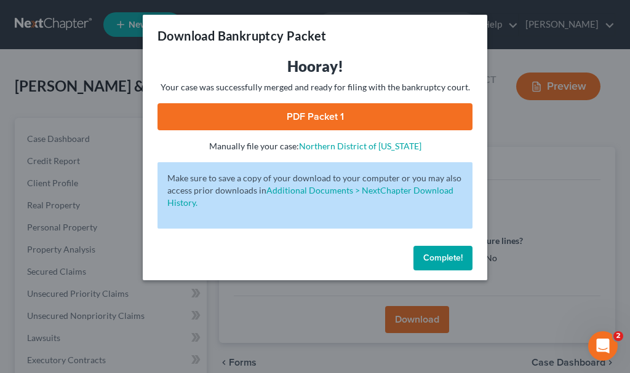
click at [274, 109] on link "PDF Packet 1" at bounding box center [314, 116] width 315 height 27
click at [425, 261] on span "Complete!" at bounding box center [442, 258] width 39 height 10
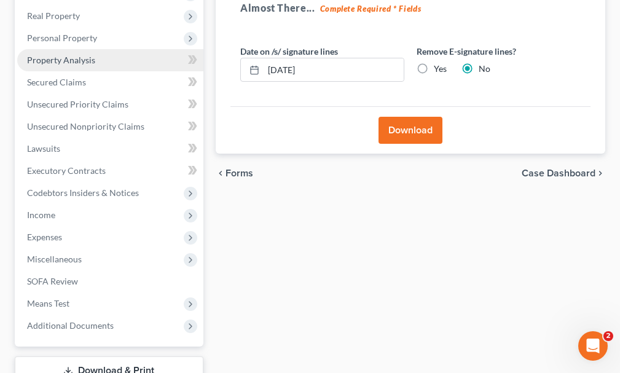
scroll to position [246, 0]
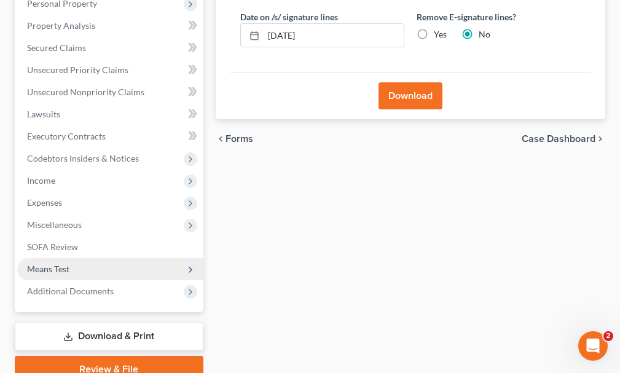
click at [45, 264] on span "Means Test" at bounding box center [48, 269] width 42 height 10
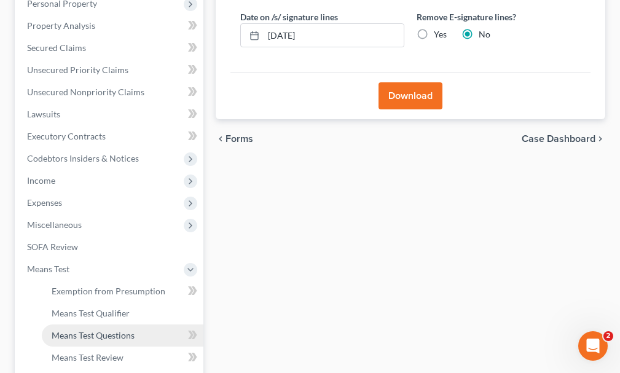
click at [86, 330] on span "Means Test Questions" at bounding box center [93, 335] width 83 height 10
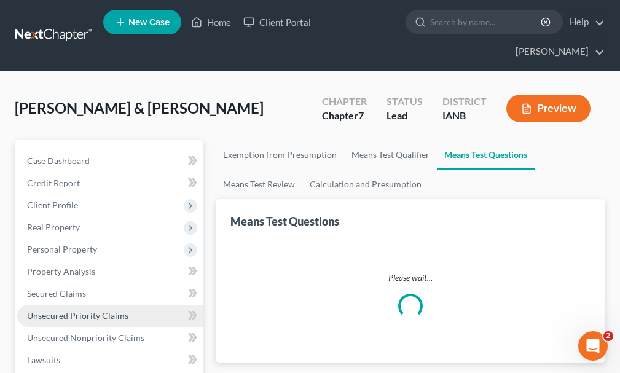
select select "4"
select select "0"
select select "60"
select select "1"
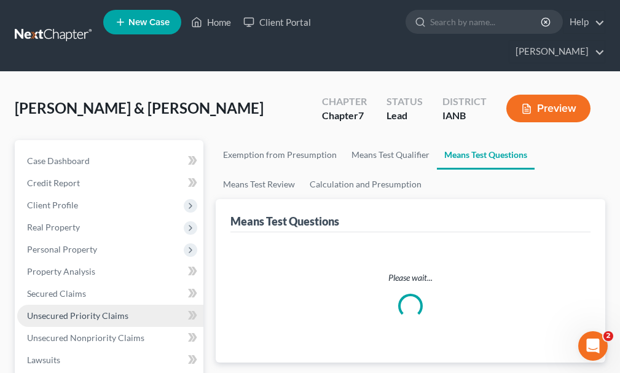
select select "60"
select select "0"
select select "60"
select select "3"
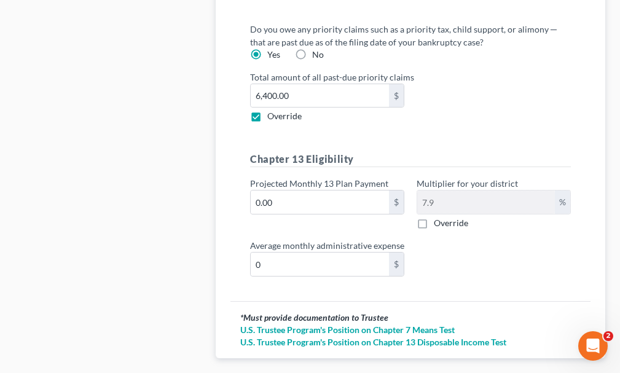
scroll to position [1781, 0]
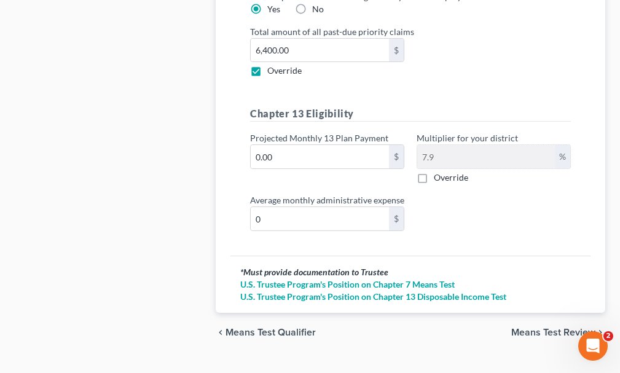
click at [538, 328] on span "Means Test Review" at bounding box center [553, 333] width 84 height 10
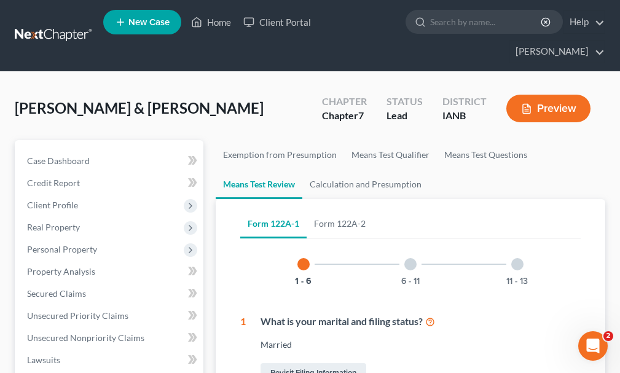
click at [518, 258] on div at bounding box center [517, 264] width 12 height 12
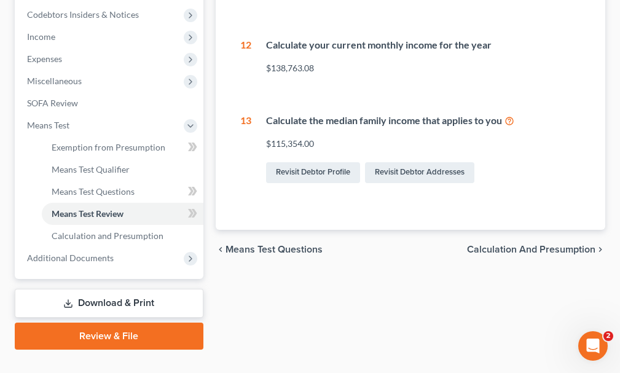
scroll to position [391, 0]
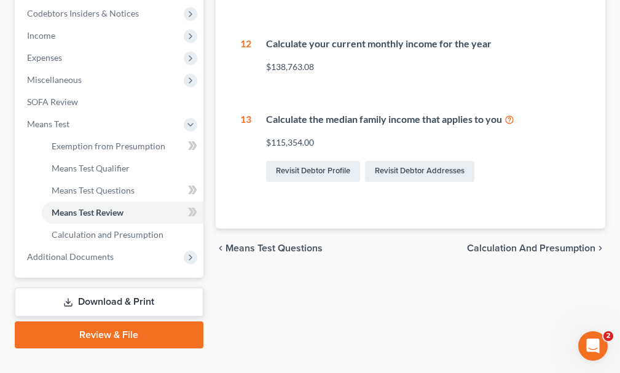
click at [491, 243] on span "Calculation and Presumption" at bounding box center [531, 248] width 128 height 10
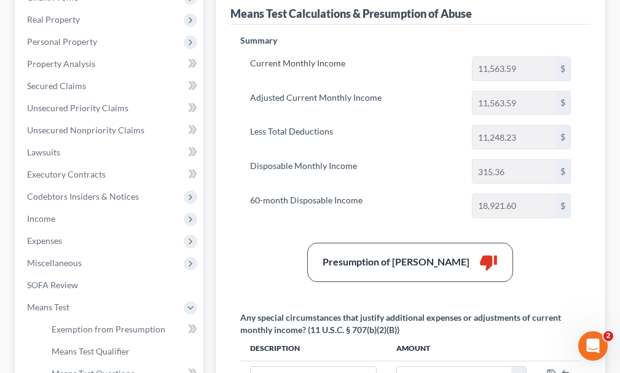
scroll to position [320, 0]
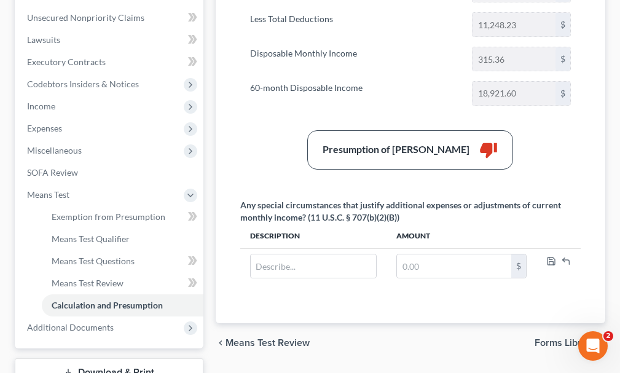
click at [106, 358] on link "Download & Print" at bounding box center [109, 372] width 189 height 29
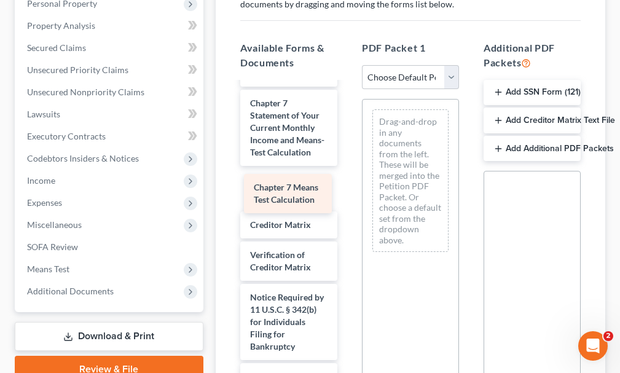
scroll to position [748, 0]
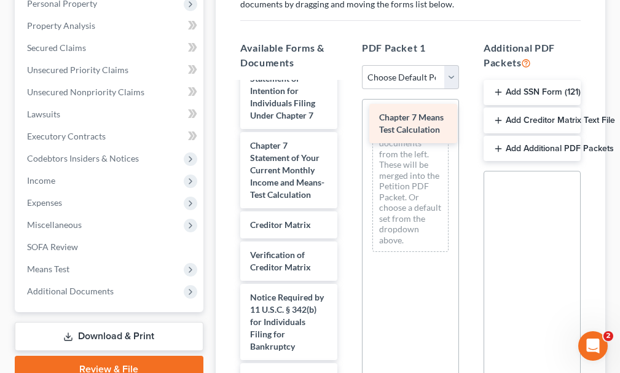
drag, startPoint x: 273, startPoint y: 192, endPoint x: 401, endPoint y: 120, distance: 147.0
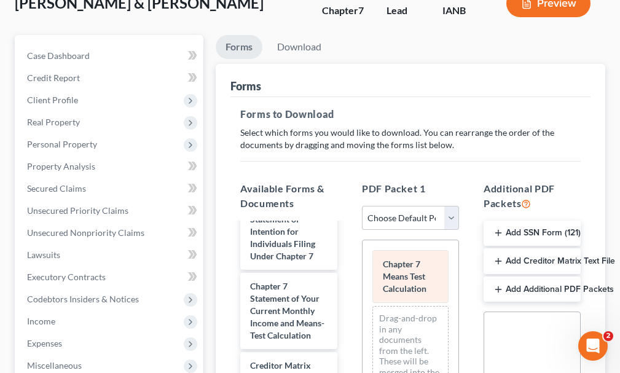
scroll to position [61, 0]
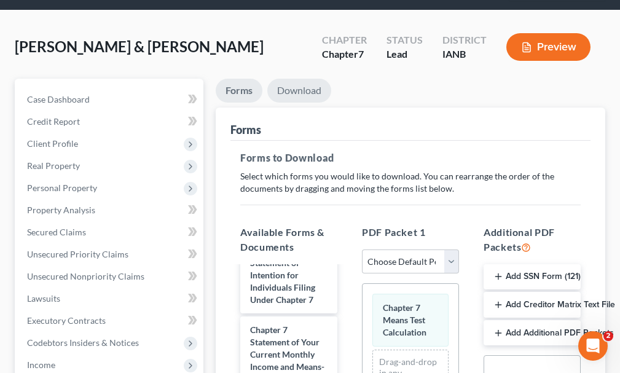
click at [299, 79] on link "Download" at bounding box center [299, 91] width 64 height 24
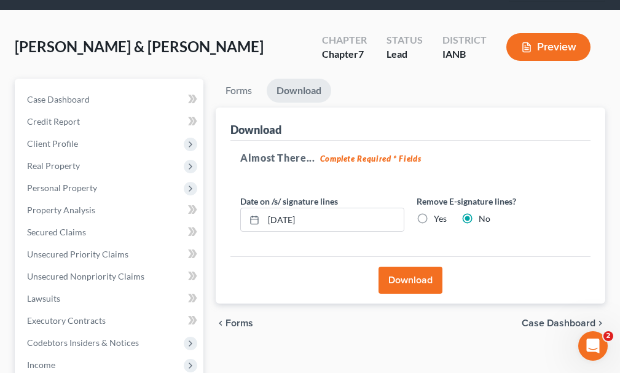
click at [405, 267] on button "Download" at bounding box center [411, 280] width 64 height 27
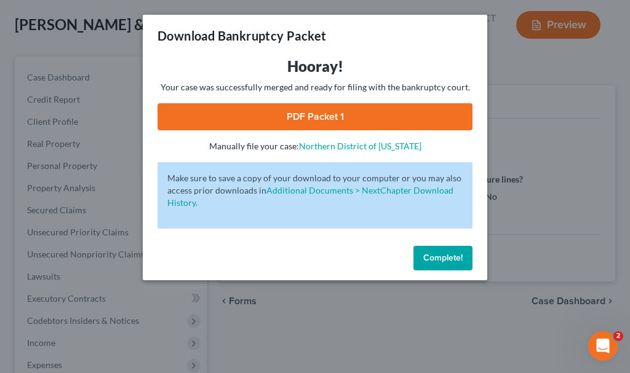
click at [357, 114] on link "PDF Packet 1" at bounding box center [314, 116] width 315 height 27
click at [433, 255] on span "Complete!" at bounding box center [442, 258] width 39 height 10
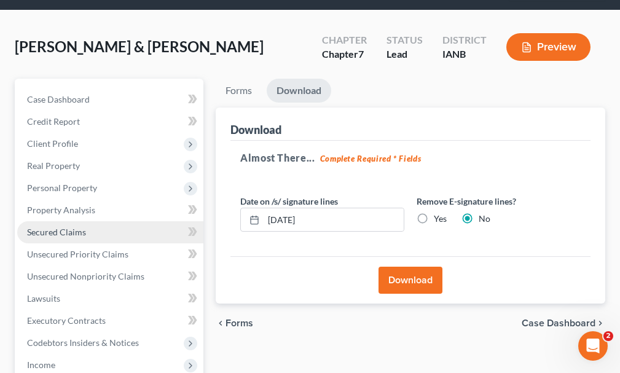
click at [53, 227] on span "Secured Claims" at bounding box center [56, 232] width 59 height 10
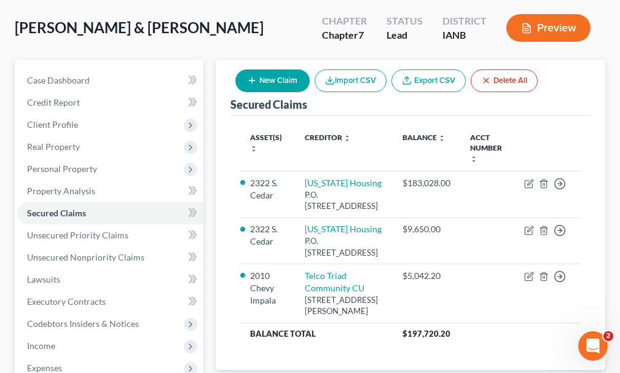
scroll to position [280, 0]
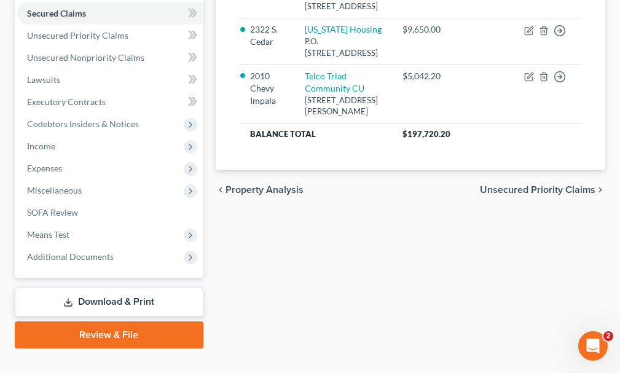
click at [103, 288] on link "Download & Print" at bounding box center [109, 302] width 189 height 29
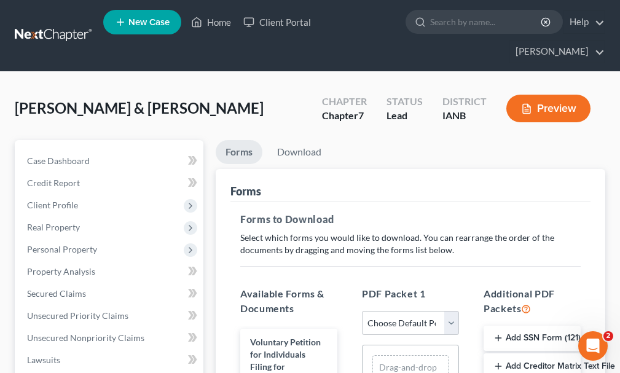
click at [533, 354] on button "Add Creditor Matrix Text File" at bounding box center [532, 367] width 97 height 26
click at [306, 140] on link "Download" at bounding box center [299, 152] width 64 height 24
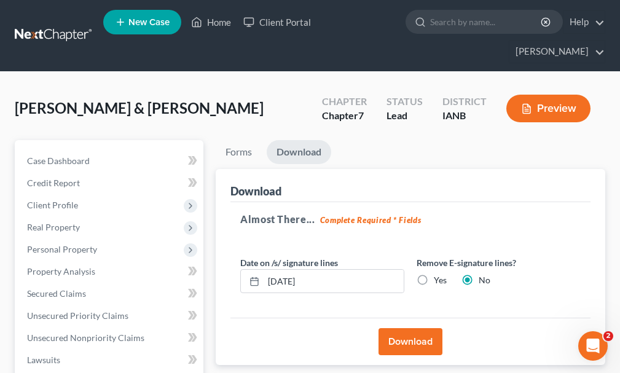
click at [400, 328] on button "Download" at bounding box center [411, 341] width 64 height 27
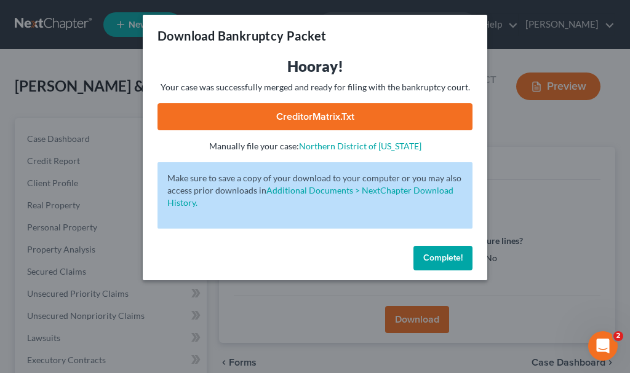
click at [239, 119] on link "CreditorMatrix.txt" at bounding box center [314, 116] width 315 height 27
click at [430, 254] on span "Complete!" at bounding box center [442, 258] width 39 height 10
